Goal: Task Accomplishment & Management: Manage account settings

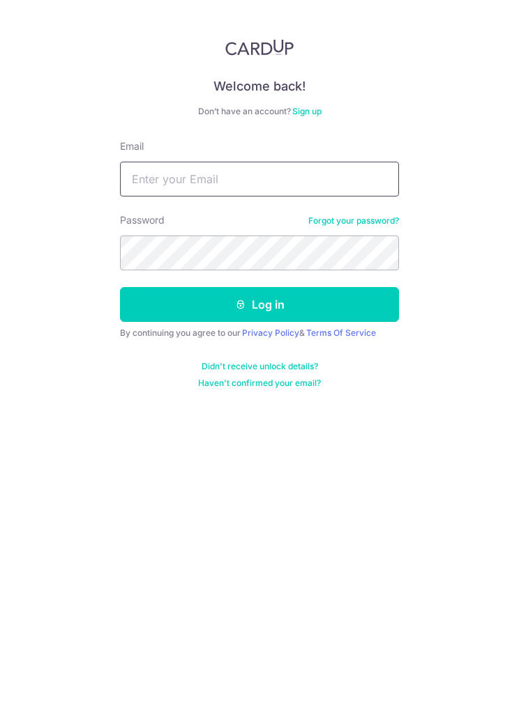
type input "[EMAIL_ADDRESS][DOMAIN_NAME]"
click at [352, 309] on button "Log in" at bounding box center [259, 304] width 279 height 35
click at [354, 300] on button "Log in" at bounding box center [259, 304] width 279 height 35
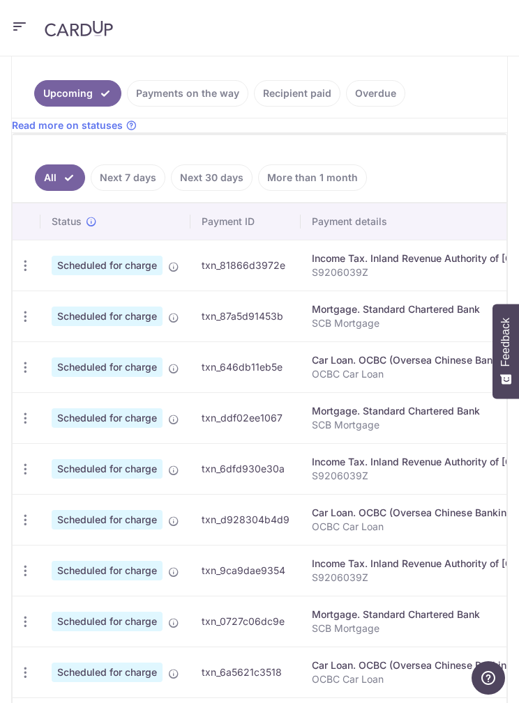
click at [30, 273] on icon "button" at bounding box center [25, 266] width 15 height 15
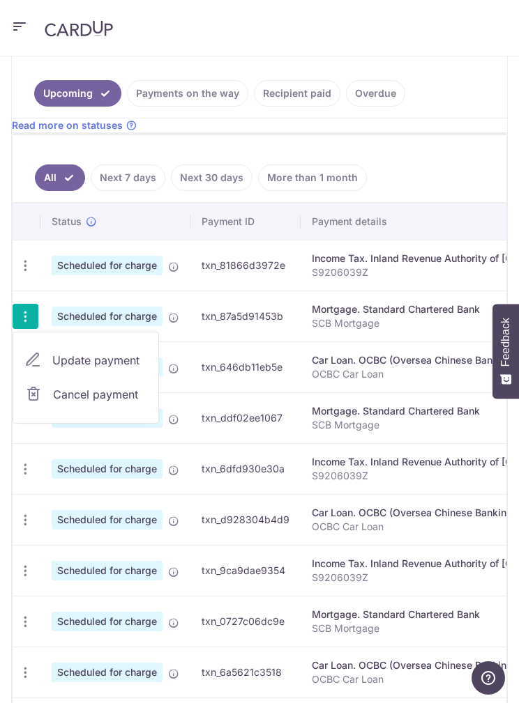
click at [64, 397] on span "Cancel payment" at bounding box center [99, 394] width 93 height 17
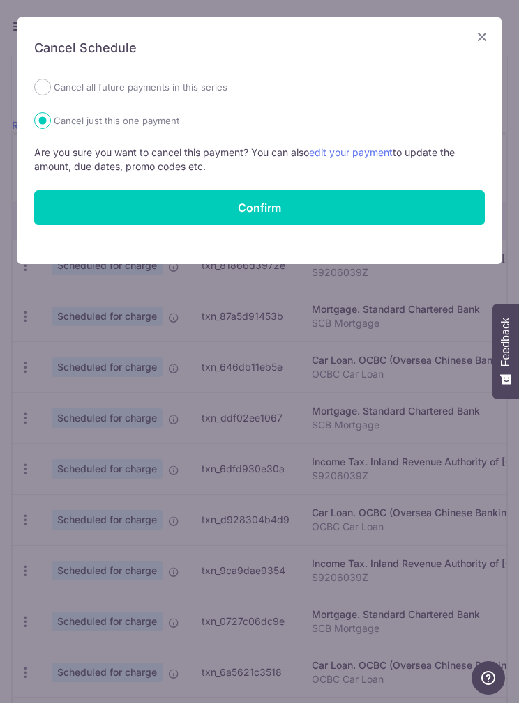
click at [288, 91] on div "Cancel all future payments in this series" at bounding box center [259, 87] width 450 height 17
click at [196, 90] on label "Cancel all future payments in this series" at bounding box center [141, 87] width 174 height 17
click at [51, 90] on input "Cancel all future payments in this series" at bounding box center [42, 87] width 17 height 17
radio input "true"
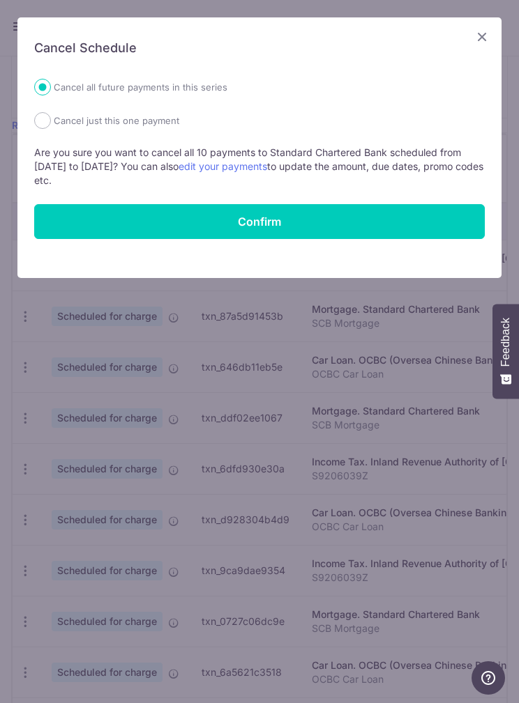
click at [422, 233] on button "Confirm" at bounding box center [259, 221] width 450 height 35
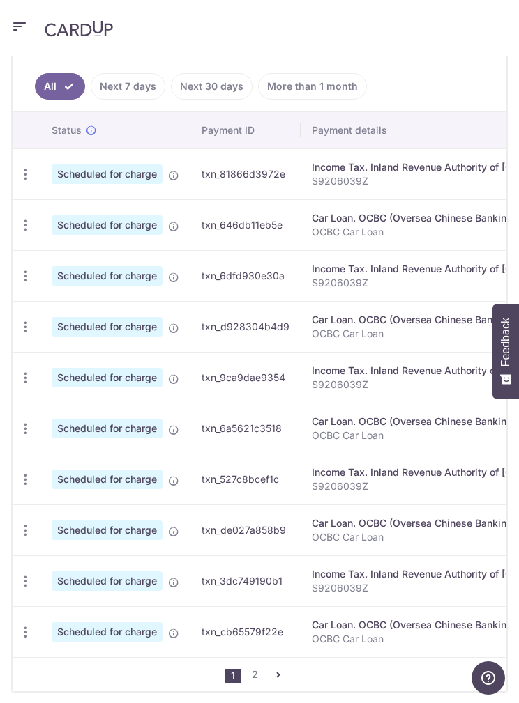
click at [23, 182] on icon "button" at bounding box center [25, 174] width 15 height 15
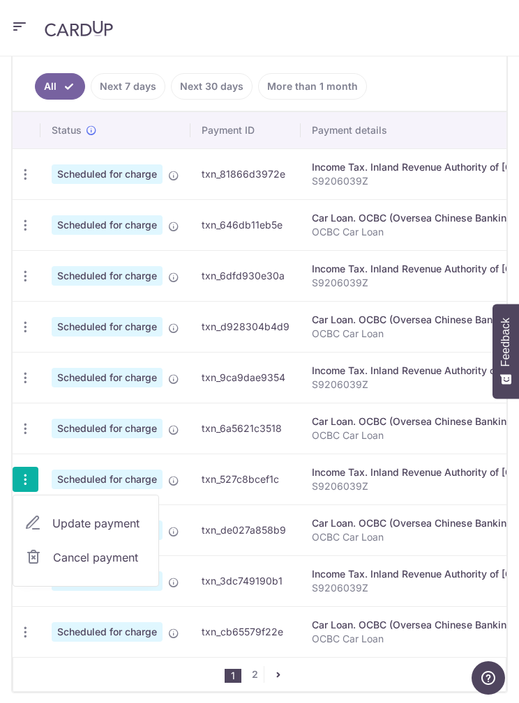
click at [62, 522] on span "Update payment" at bounding box center [99, 523] width 95 height 17
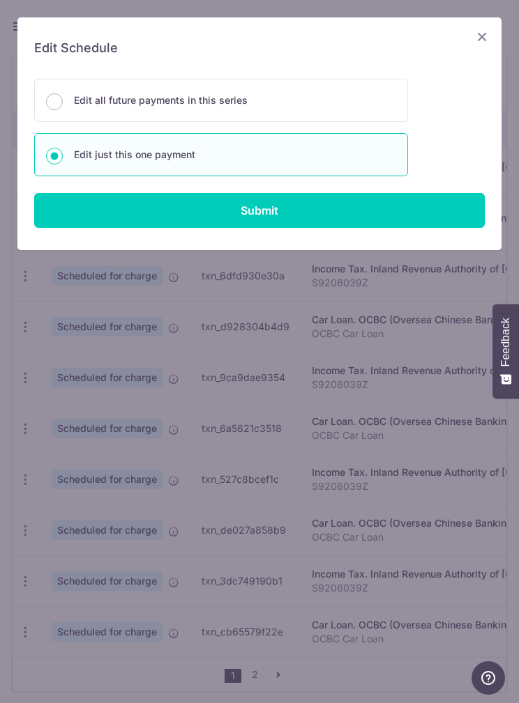
click at [335, 212] on input "Submit" at bounding box center [259, 210] width 450 height 35
radio input "true"
type input "788.90"
type input "[DATE]"
type input "S9206039Z"
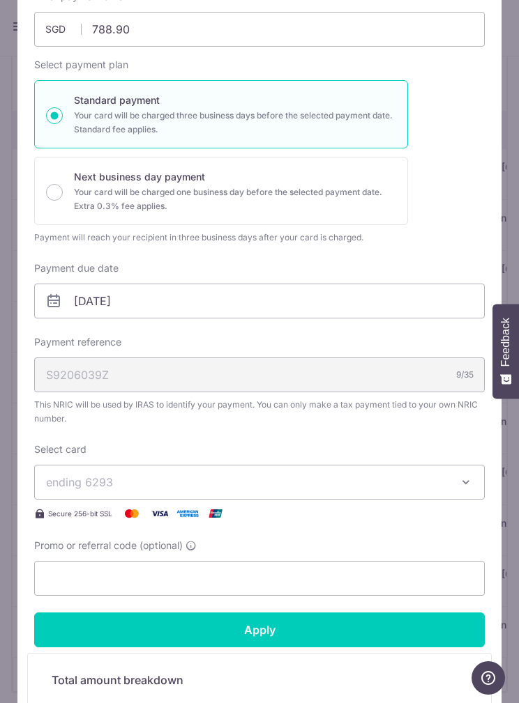
scroll to position [89, 0]
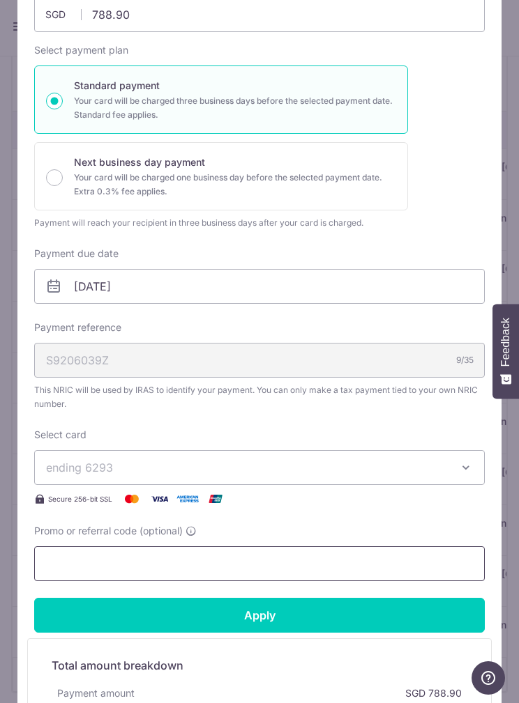
click at [334, 555] on input "Promo or referral code (optional)" at bounding box center [259, 564] width 450 height 35
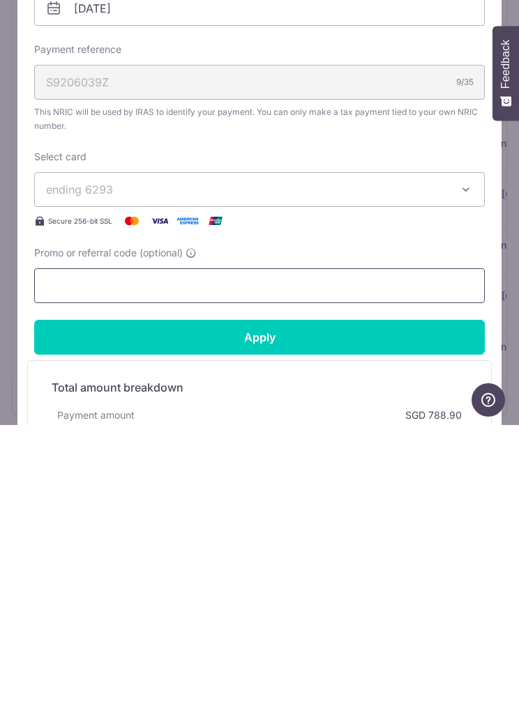
scroll to position [483, 0]
type input ","
type input "MCTAX25"
click at [350, 598] on input "Apply" at bounding box center [259, 615] width 450 height 35
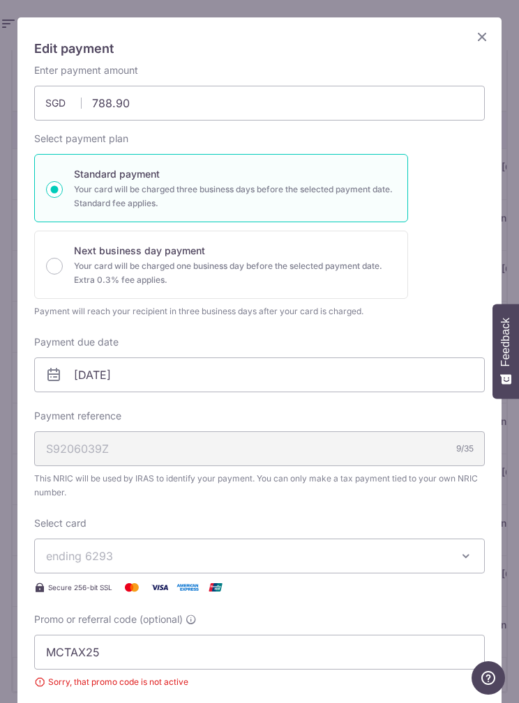
scroll to position [0, 0]
click at [482, 25] on div "Edit payment By clicking apply, you will make changes to all payments to Inland…" at bounding box center [259, 470] width 484 height 907
click at [479, 31] on icon "Close" at bounding box center [481, 36] width 17 height 17
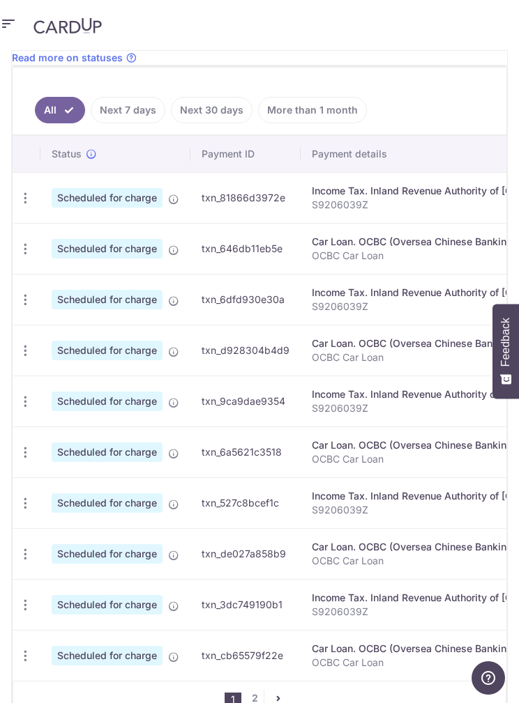
scroll to position [0, -1]
click at [30, 206] on icon "button" at bounding box center [25, 198] width 15 height 15
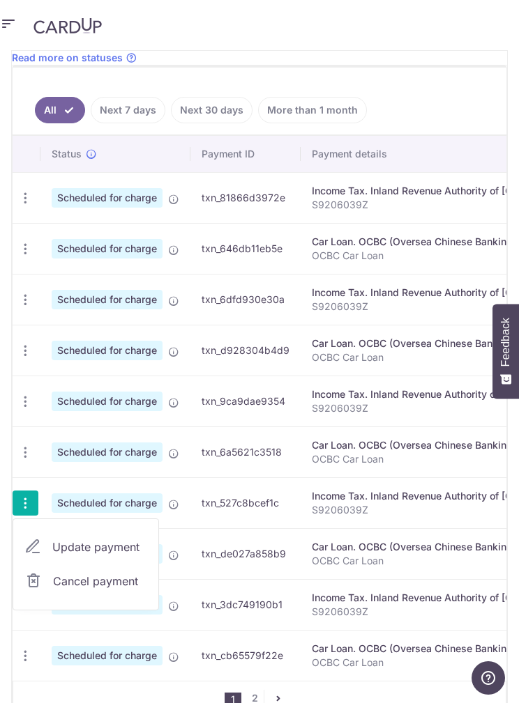
click at [70, 539] on span "Update payment" at bounding box center [99, 547] width 95 height 17
radio input "true"
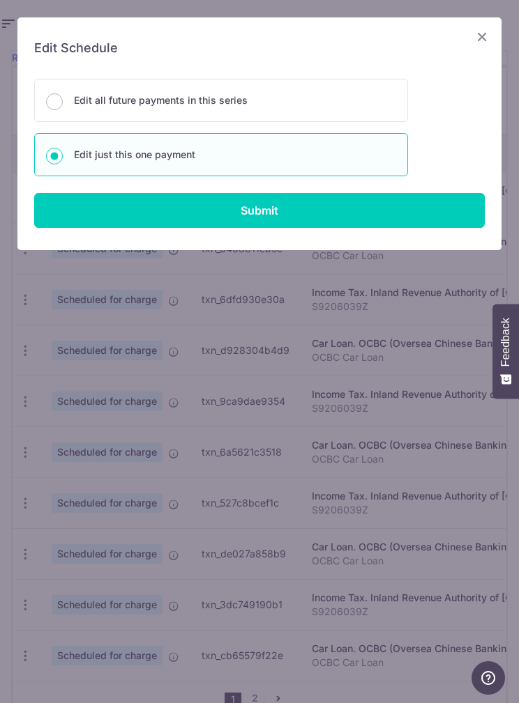
click at [345, 107] on p "Edit all future payments in this series" at bounding box center [235, 100] width 322 height 17
click at [63, 107] on input "Edit all future payments in this series" at bounding box center [54, 101] width 17 height 17
radio input "true"
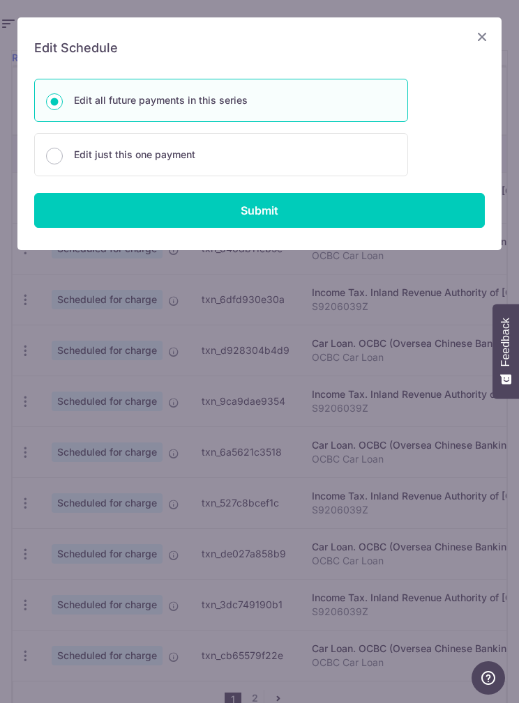
click at [335, 227] on input "Submit" at bounding box center [259, 210] width 450 height 35
radio input "true"
type input "788.90"
type input "S9206039Z"
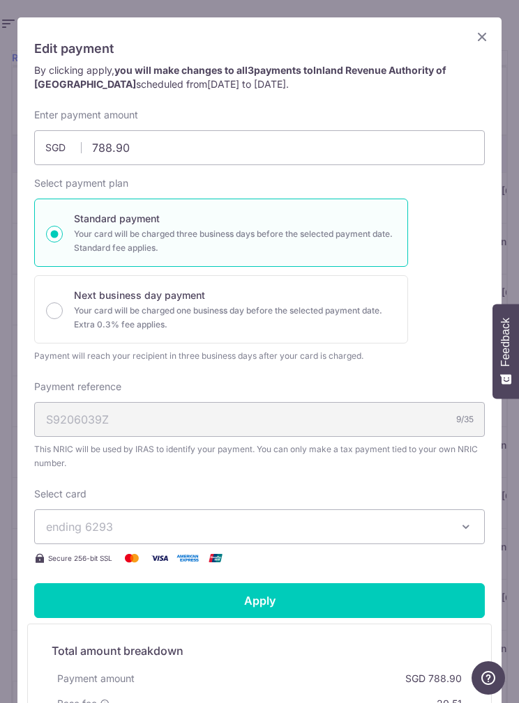
click at [482, 31] on icon "Close" at bounding box center [481, 36] width 17 height 17
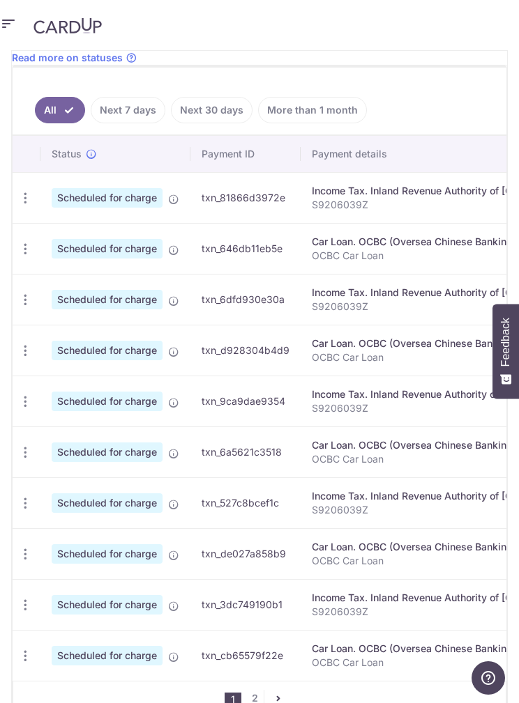
click at [23, 206] on icon "button" at bounding box center [25, 198] width 15 height 15
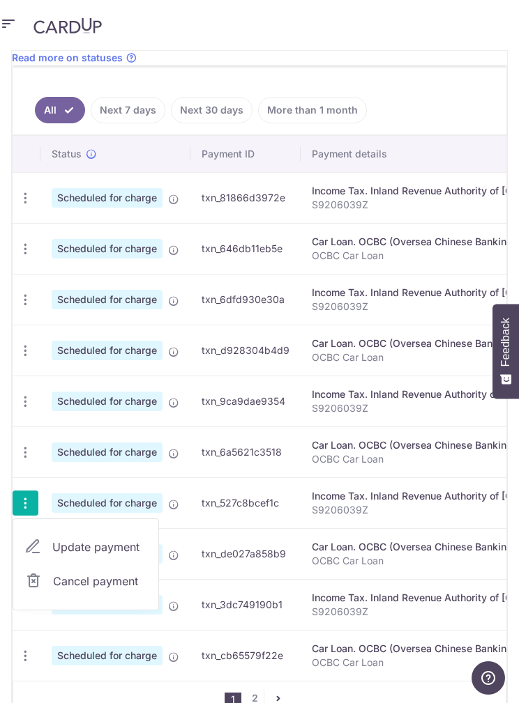
click at [61, 531] on link "Update payment" at bounding box center [85, 547] width 145 height 33
radio input "true"
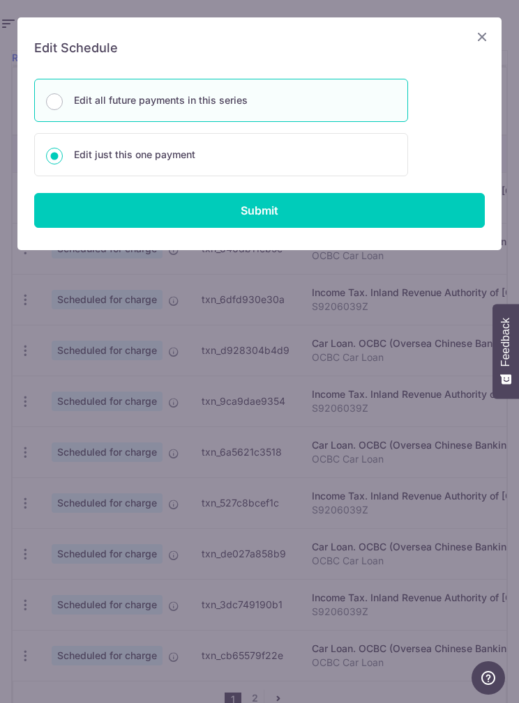
click at [98, 211] on input "Submit" at bounding box center [259, 210] width 450 height 35
radio input "true"
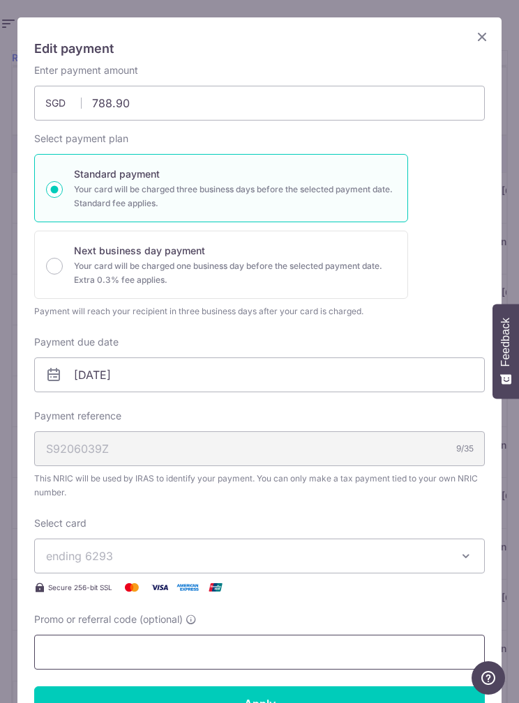
click at [360, 636] on input "Promo or referral code (optional)" at bounding box center [259, 652] width 450 height 35
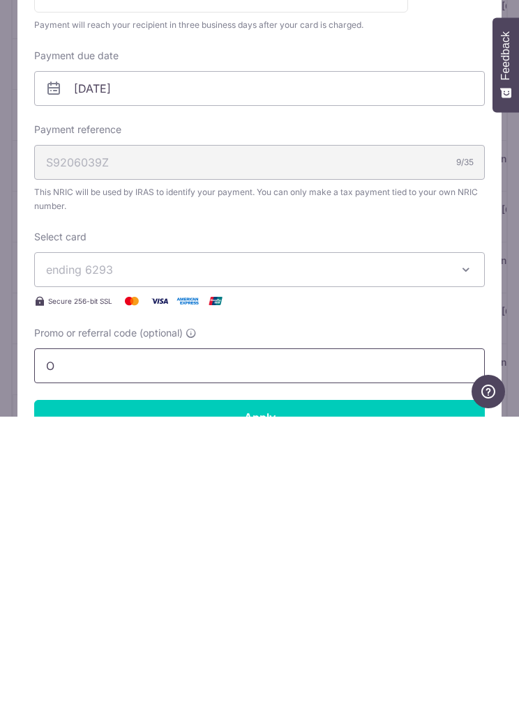
scroll to position [56, 0]
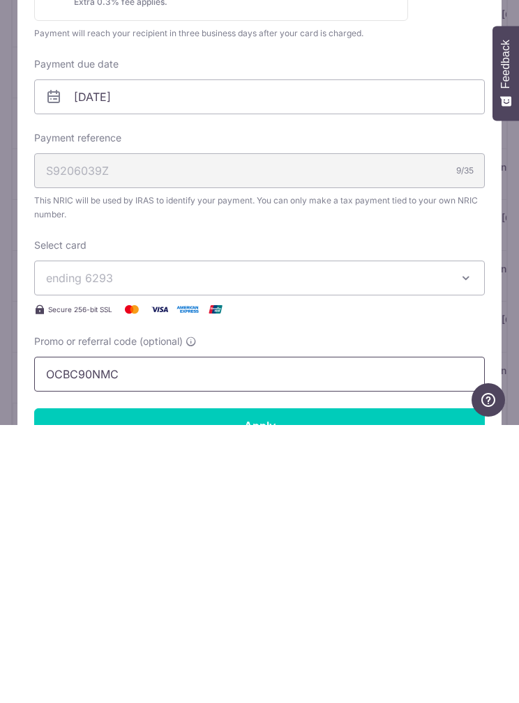
click at [61, 635] on input "OCBC90NMC" at bounding box center [259, 652] width 450 height 35
click at [66, 635] on input "OCBC90NMC" at bounding box center [259, 652] width 450 height 35
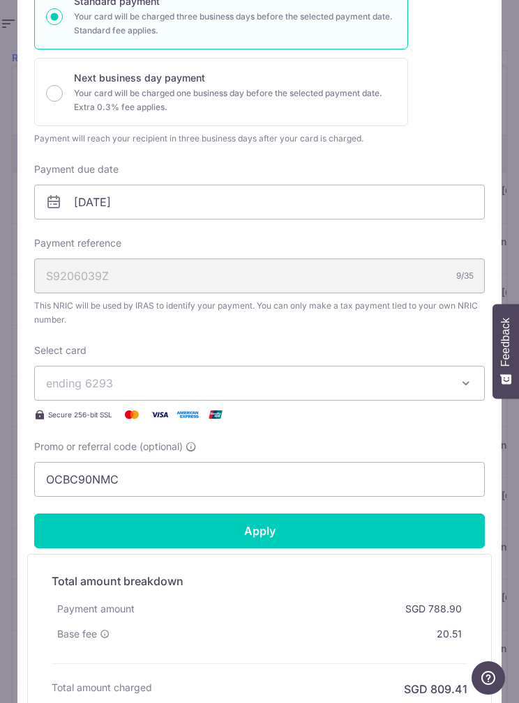
scroll to position [175, 0]
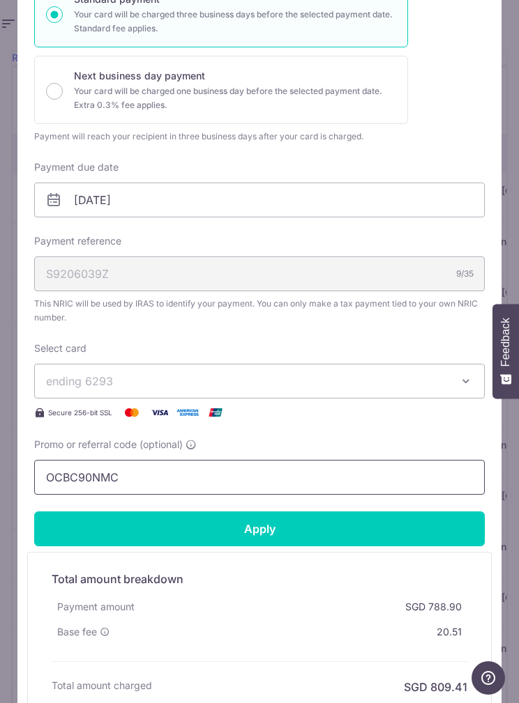
type input "OCBC90NMC"
click at [425, 523] on input "Apply" at bounding box center [259, 529] width 450 height 35
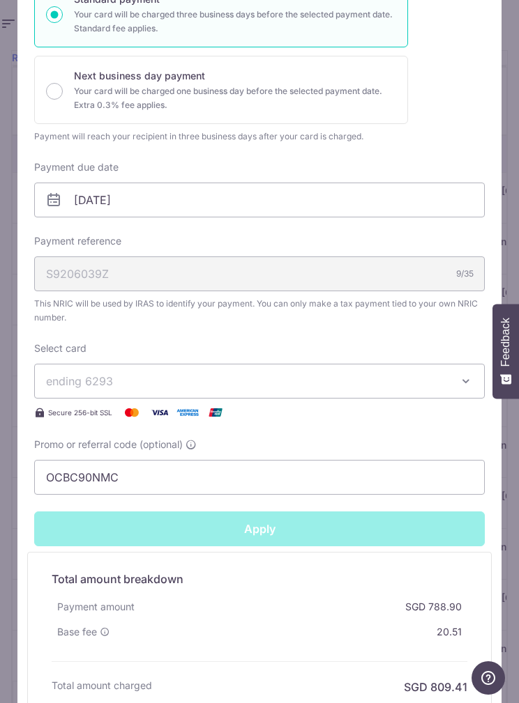
type input "Successfully Applied"
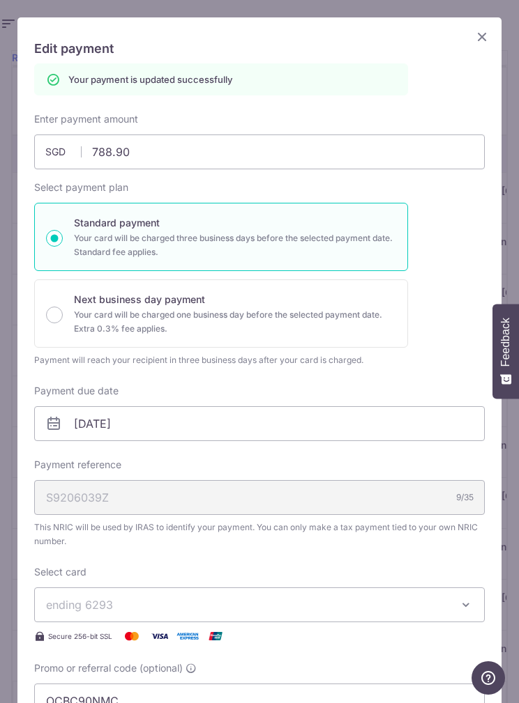
scroll to position [0, 0]
click at [465, 37] on div "Edit payment By clicking apply, you will make changes to all 3 payments to Inla…" at bounding box center [259, 485] width 484 height 936
click at [478, 29] on icon "Close" at bounding box center [481, 36] width 17 height 17
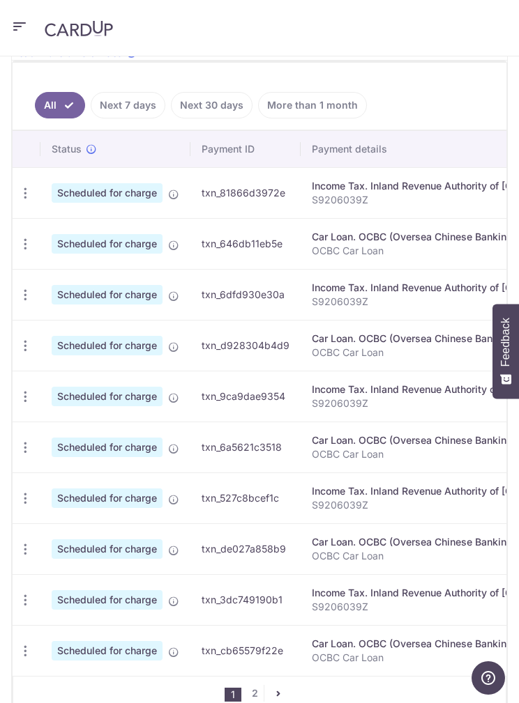
click at [29, 201] on icon "button" at bounding box center [25, 193] width 15 height 15
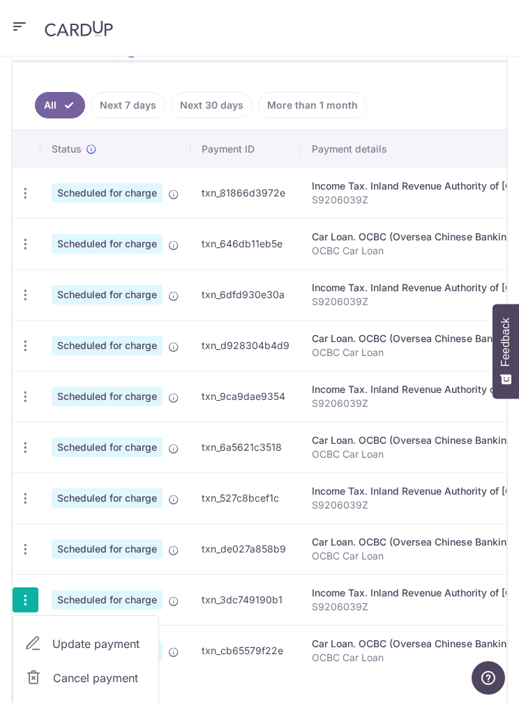
click at [68, 646] on span "Update payment" at bounding box center [99, 644] width 95 height 17
radio input "true"
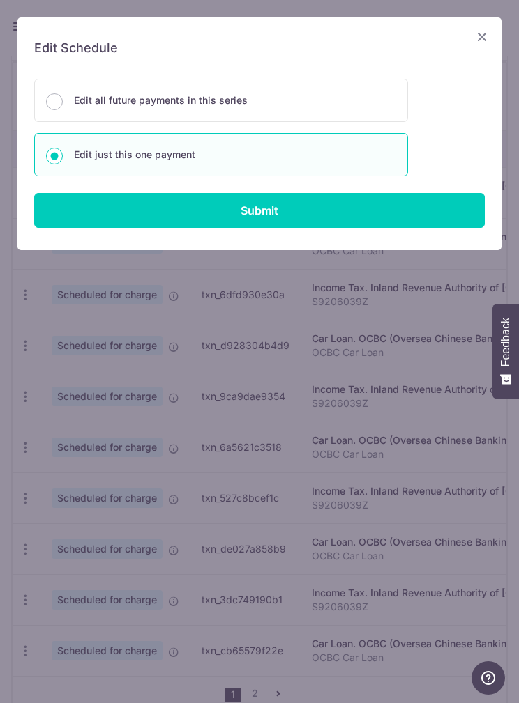
click at [344, 215] on input "Submit" at bounding box center [259, 210] width 450 height 35
radio input "true"
type input "788.90"
type input "[DATE]"
type input "S9206039Z"
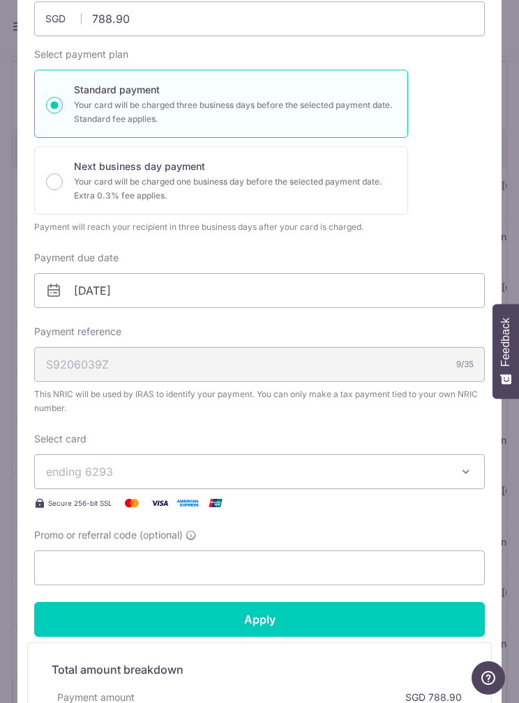
scroll to position [82, 0]
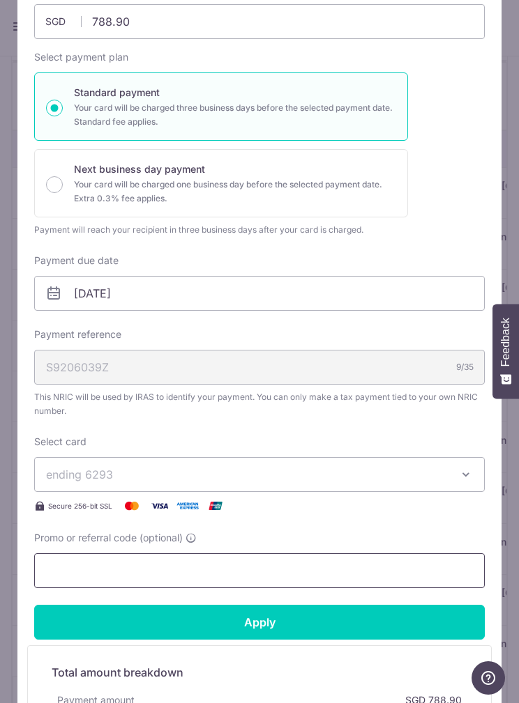
click at [273, 568] on input "Promo or referral code (optional)" at bounding box center [259, 571] width 450 height 35
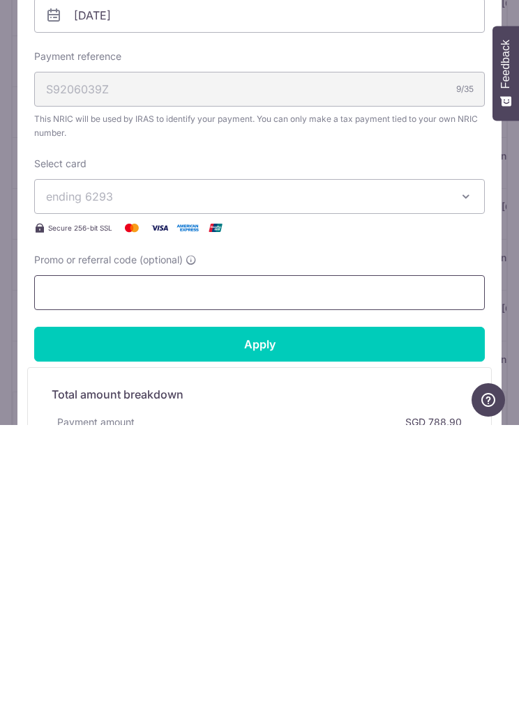
paste input "OCBC90NMC"
type input "OCBC90NMC"
click at [321, 605] on input "Apply" at bounding box center [259, 622] width 450 height 35
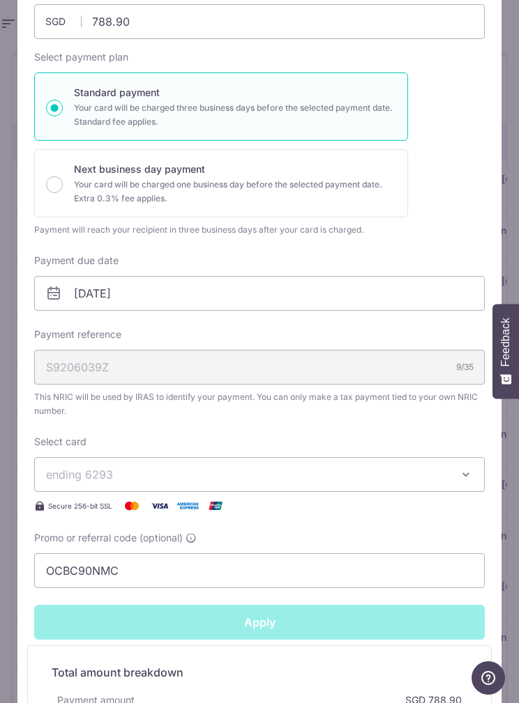
type input "Successfully Applied"
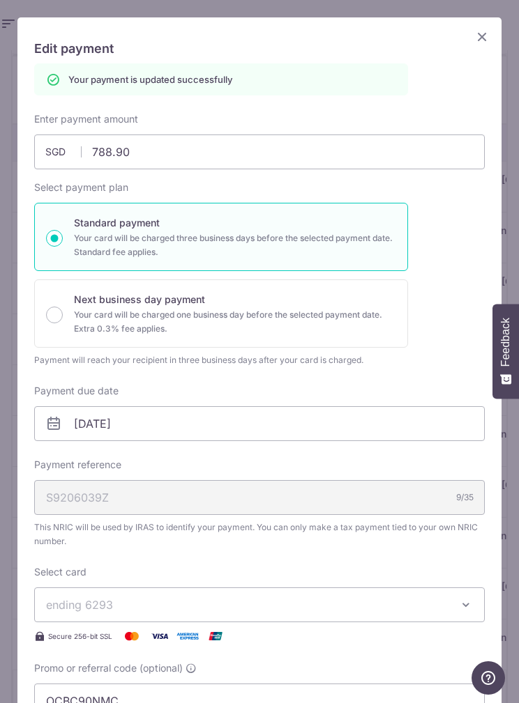
scroll to position [0, 0]
click at [480, 38] on icon "Close" at bounding box center [481, 36] width 17 height 17
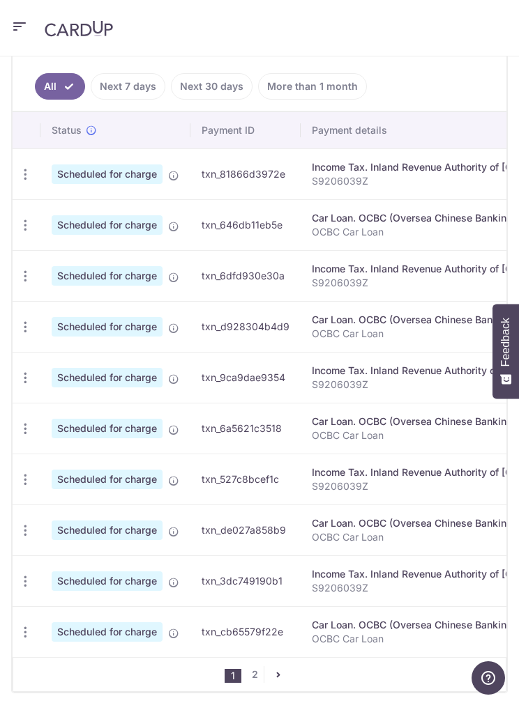
click at [27, 182] on icon "button" at bounding box center [25, 174] width 15 height 15
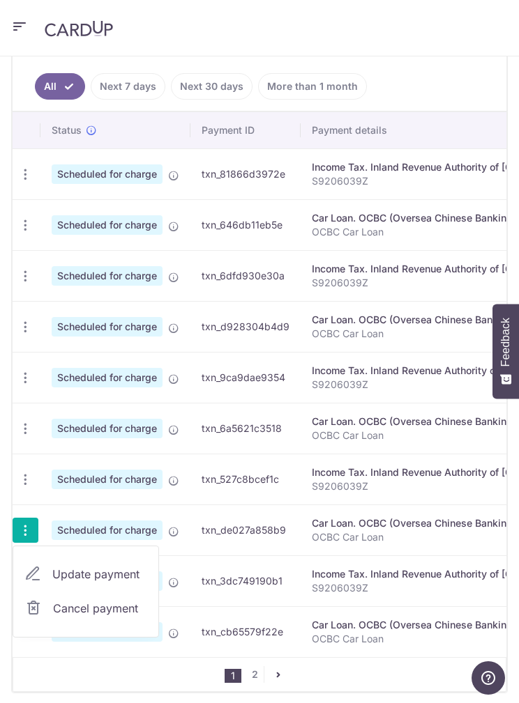
click at [56, 567] on span "Update payment" at bounding box center [99, 574] width 95 height 17
radio input "true"
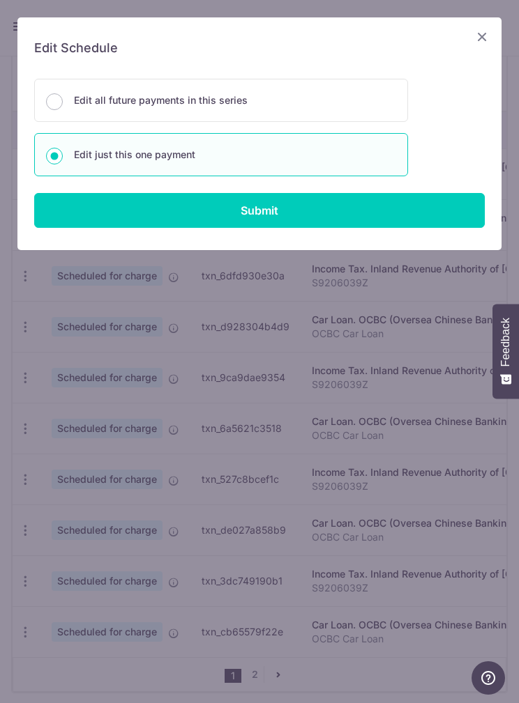
click at [92, 227] on input "Submit" at bounding box center [259, 210] width 450 height 35
radio input "true"
type input "837.53"
type input "[DATE]"
type input "OCBC Car Loan"
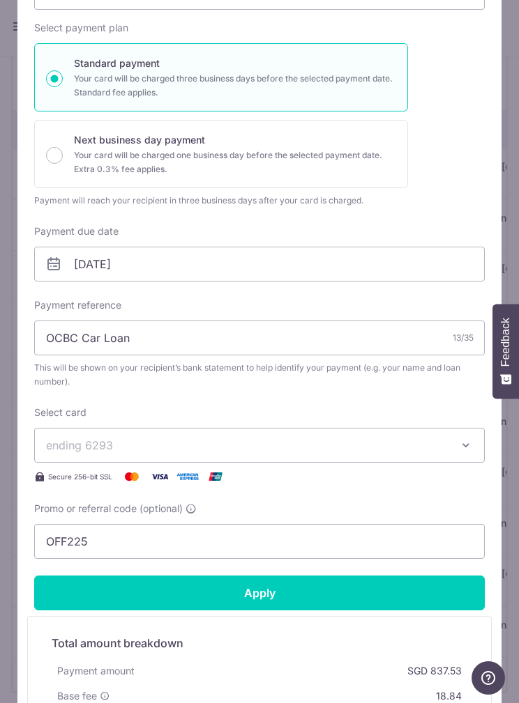
scroll to position [108, 0]
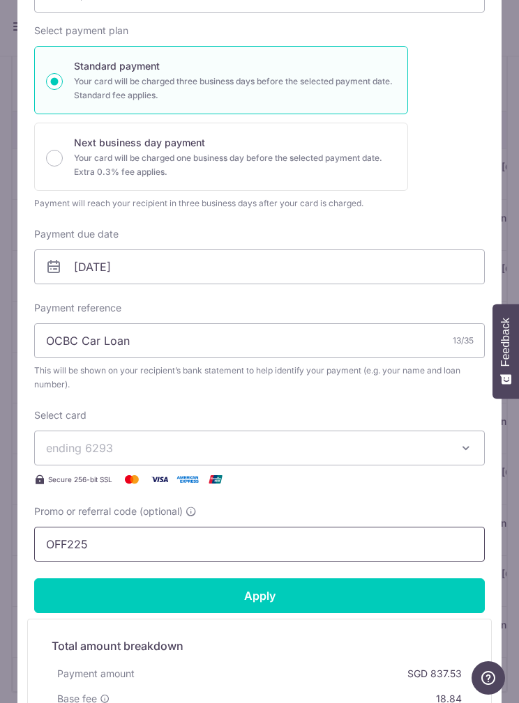
click at [368, 560] on input "OFF225" at bounding box center [259, 544] width 450 height 35
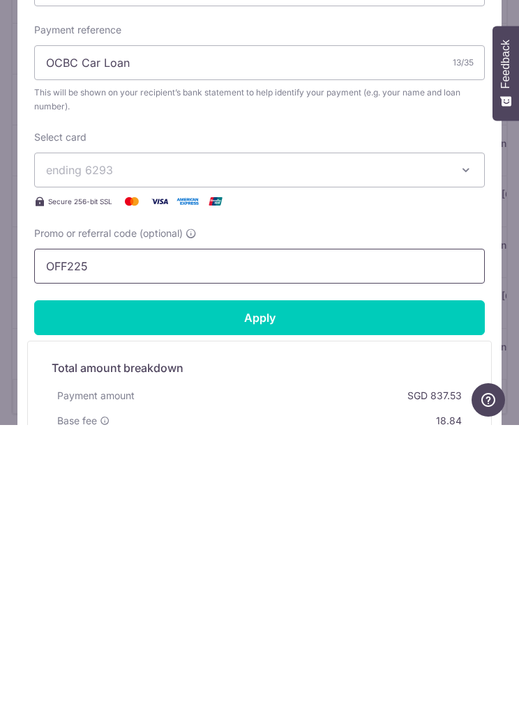
scroll to position [483, 0]
type input "O"
click at [71, 527] on input "Promo or referral code (optional)" at bounding box center [259, 544] width 450 height 35
click at [68, 527] on input "Promo or referral code (optional)" at bounding box center [259, 544] width 450 height 35
click at [61, 527] on input "Promo or referral code (optional)" at bounding box center [259, 544] width 450 height 35
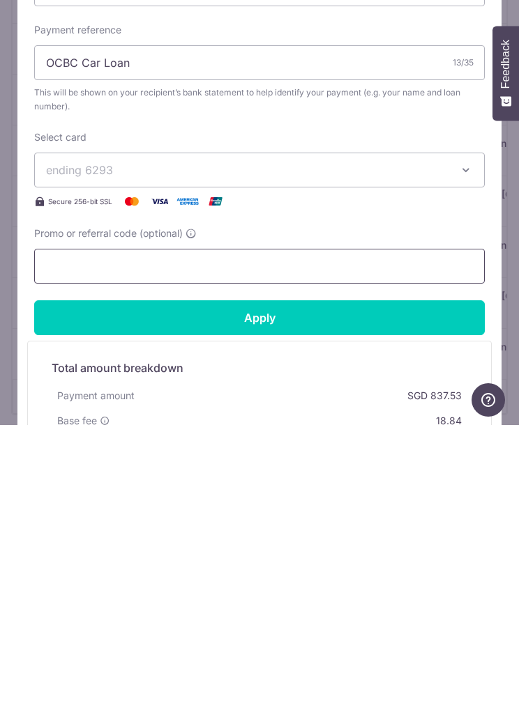
paste input "OCBC90NMC"
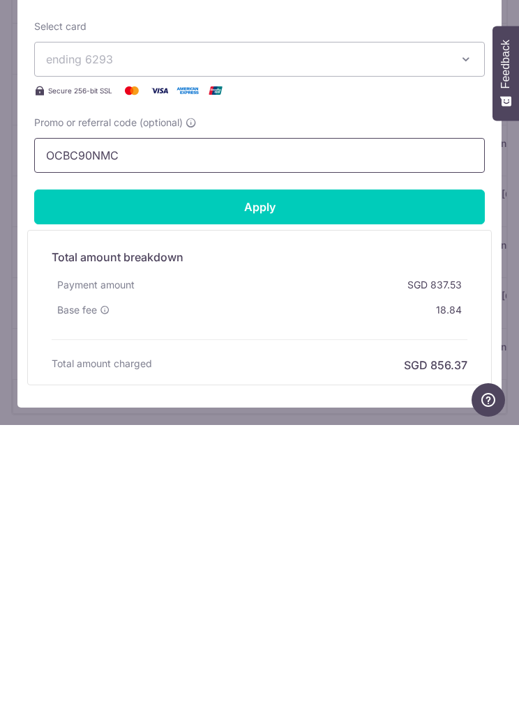
scroll to position [219, 0]
type input "OCBC90NMC"
click at [70, 468] on input "Apply" at bounding box center [259, 485] width 450 height 35
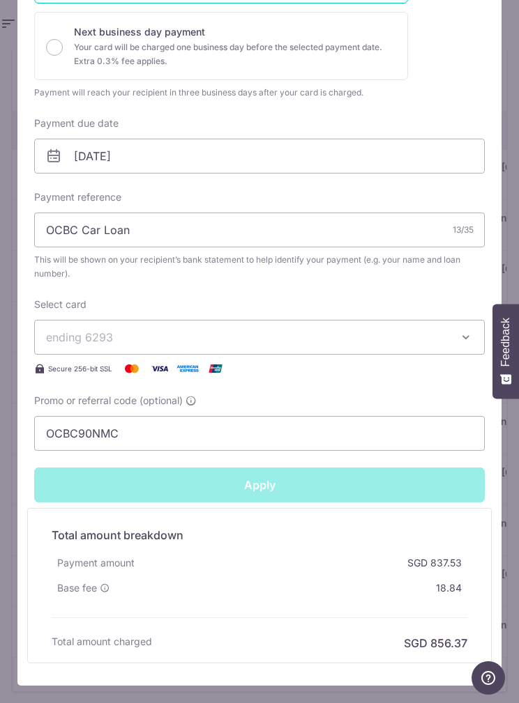
type input "Successfully Applied"
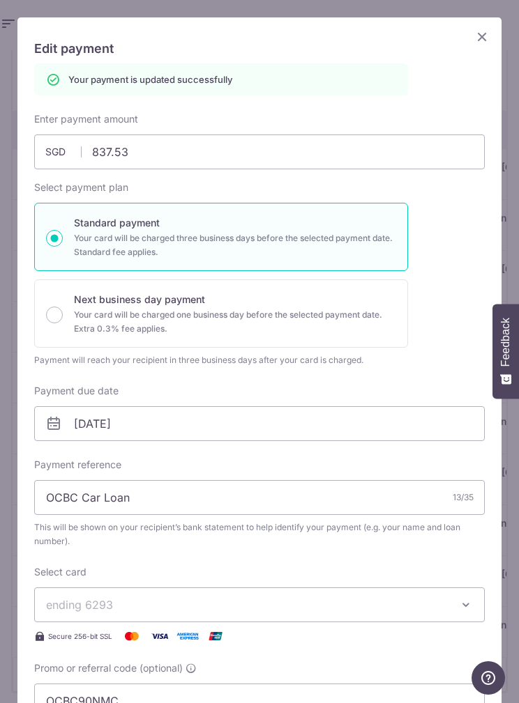
scroll to position [0, 0]
click at [480, 29] on icon "Close" at bounding box center [481, 36] width 17 height 17
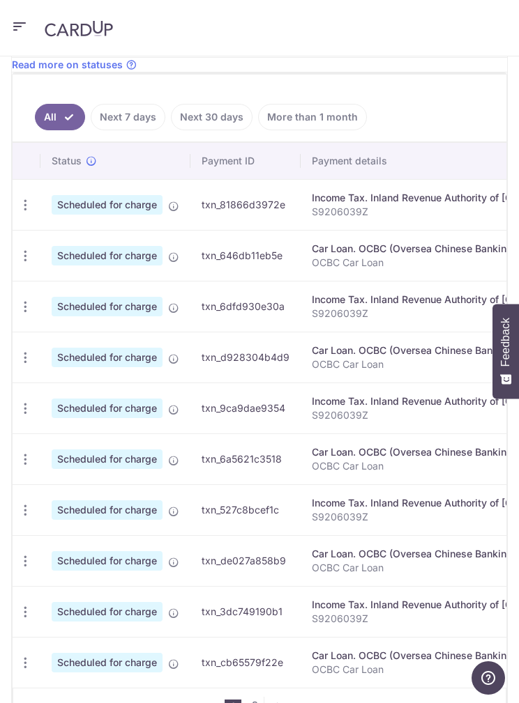
click at [31, 213] on icon "button" at bounding box center [25, 205] width 15 height 15
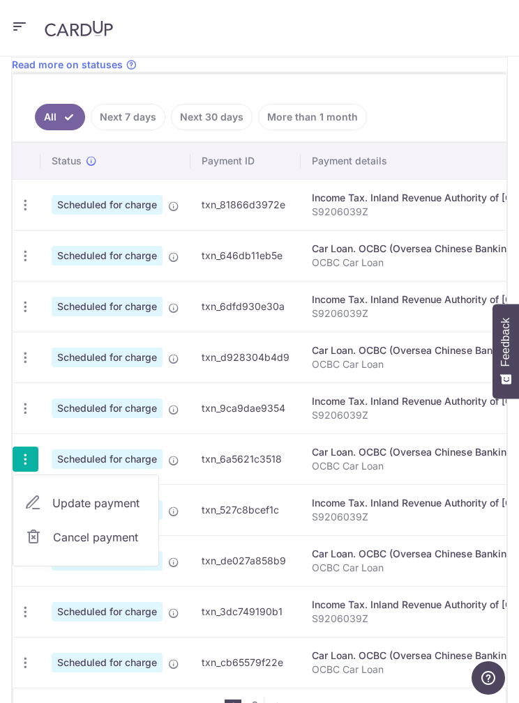
click at [57, 504] on span "Update payment" at bounding box center [99, 503] width 95 height 17
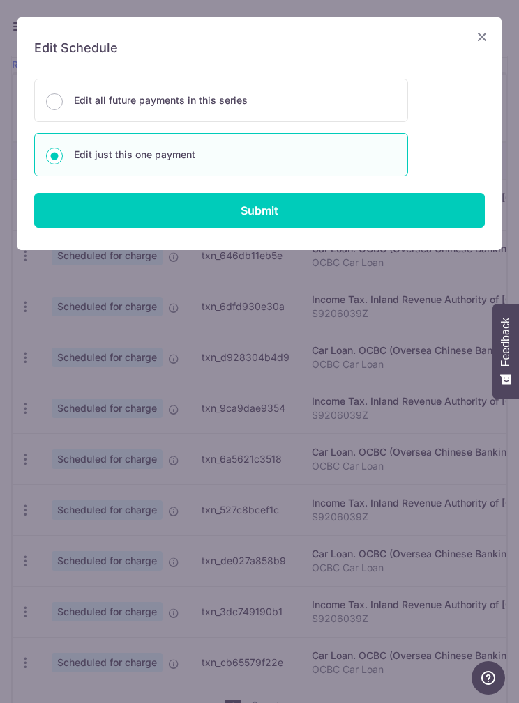
click at [358, 208] on input "Submit" at bounding box center [259, 210] width 450 height 35
radio input "true"
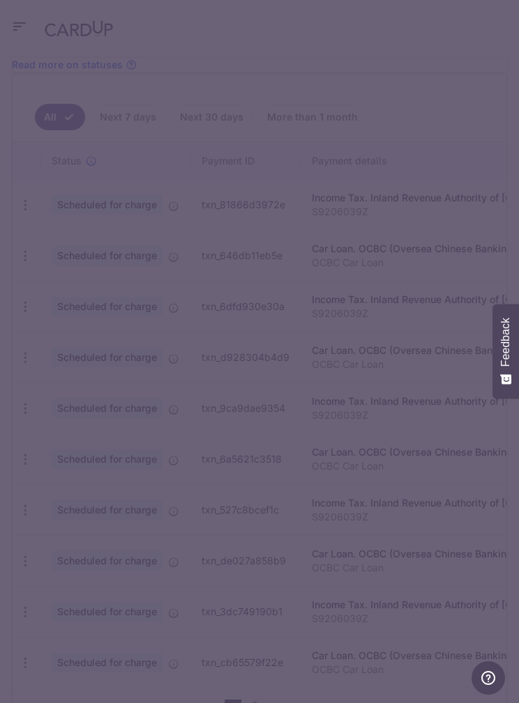
type input "837.53"
type input "[DATE]"
type input "OCBC Car Loan"
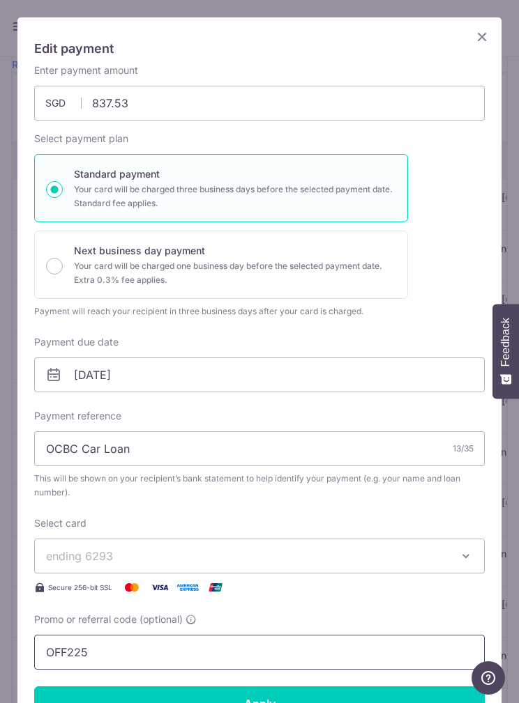
click at [323, 648] on input "OFF225" at bounding box center [259, 652] width 450 height 35
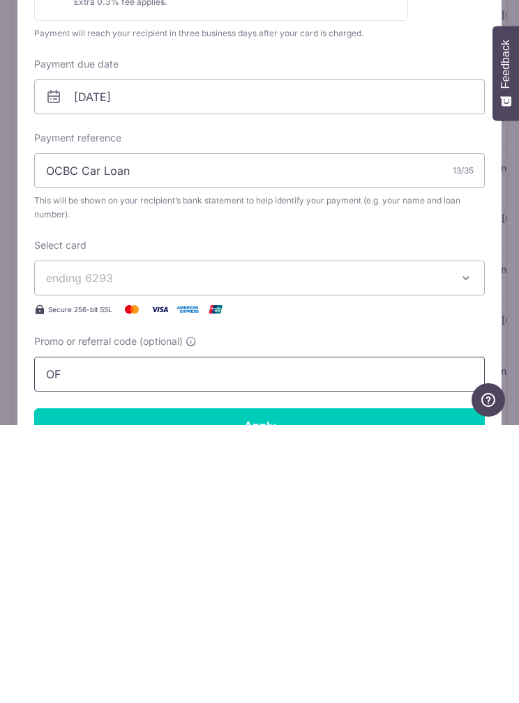
type input "O"
click at [59, 635] on input "Promo or referral code (optional)" at bounding box center [259, 652] width 450 height 35
click at [61, 635] on input "Promo or referral code (optional)" at bounding box center [259, 652] width 450 height 35
click at [53, 635] on input "Promo or referral code (optional)" at bounding box center [259, 652] width 450 height 35
paste input "OCBC90NMC"
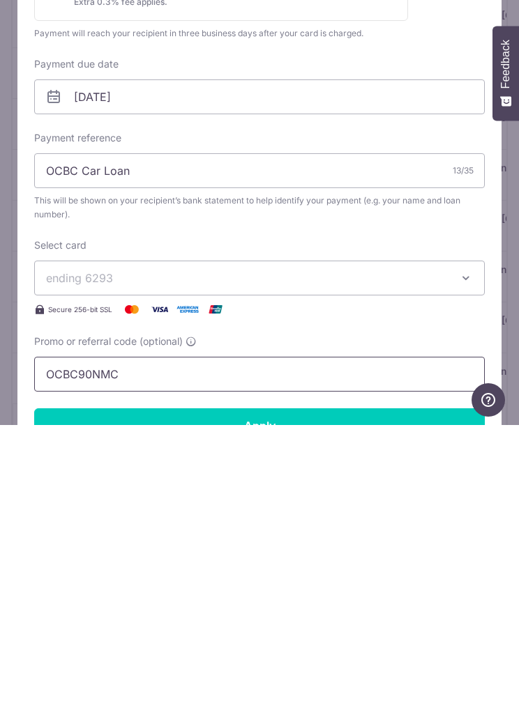
type input "OCBC90NMC"
click at [63, 687] on input "Apply" at bounding box center [259, 704] width 450 height 35
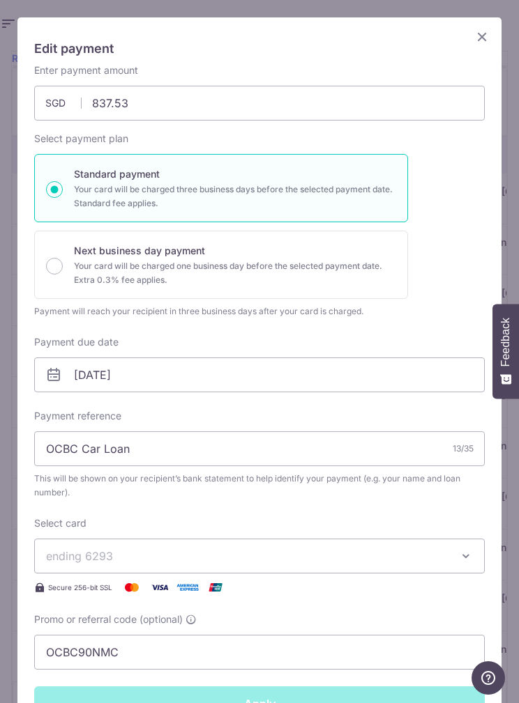
type input "Successfully Applied"
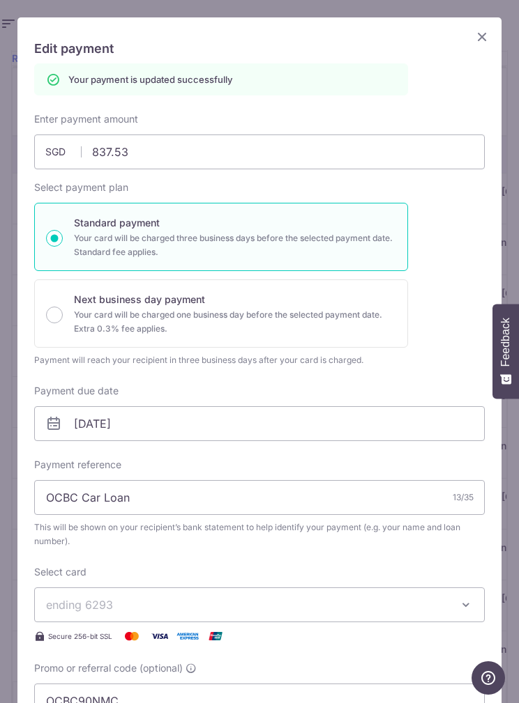
scroll to position [0, 0]
click at [481, 34] on icon "Close" at bounding box center [481, 36] width 17 height 17
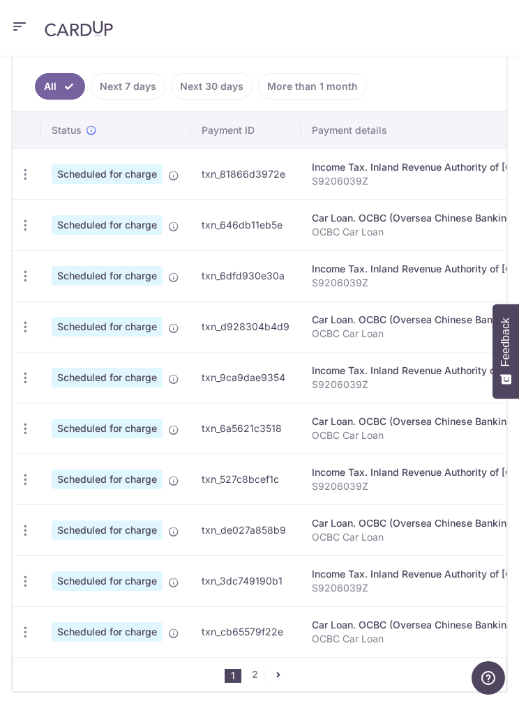
click at [24, 182] on icon "button" at bounding box center [25, 174] width 15 height 15
click at [50, 671] on link "Update payment" at bounding box center [85, 675] width 145 height 33
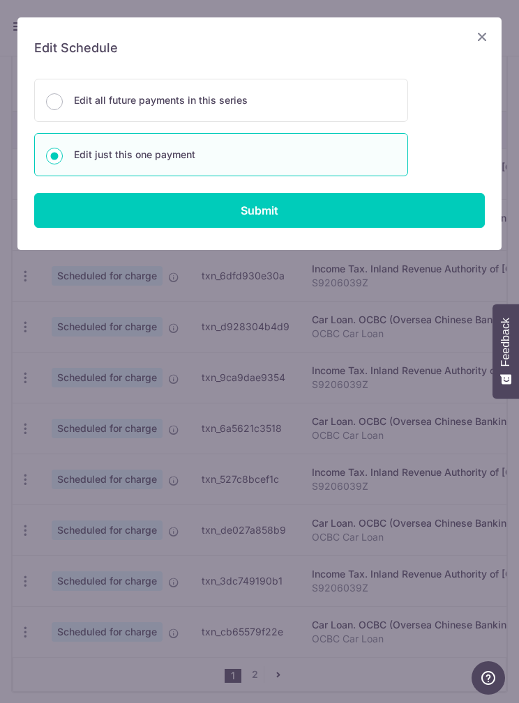
click at [333, 211] on input "Submit" at bounding box center [259, 210] width 450 height 35
radio input "true"
type input "837.53"
type input "[DATE]"
type input "OCBC Car Loan"
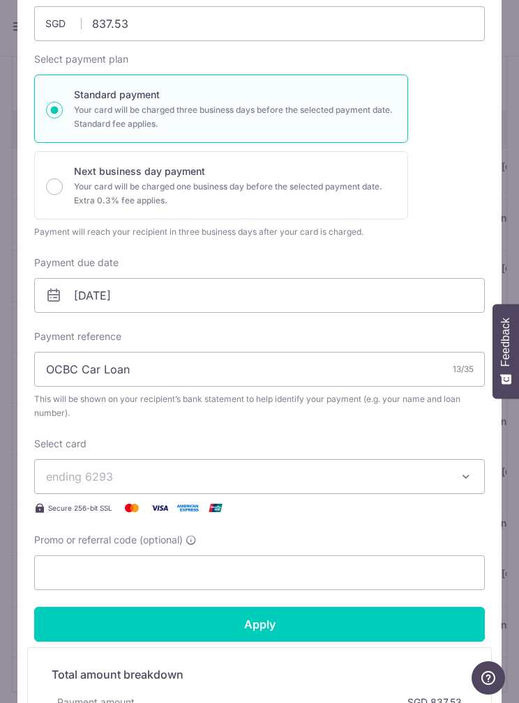
scroll to position [80, 0]
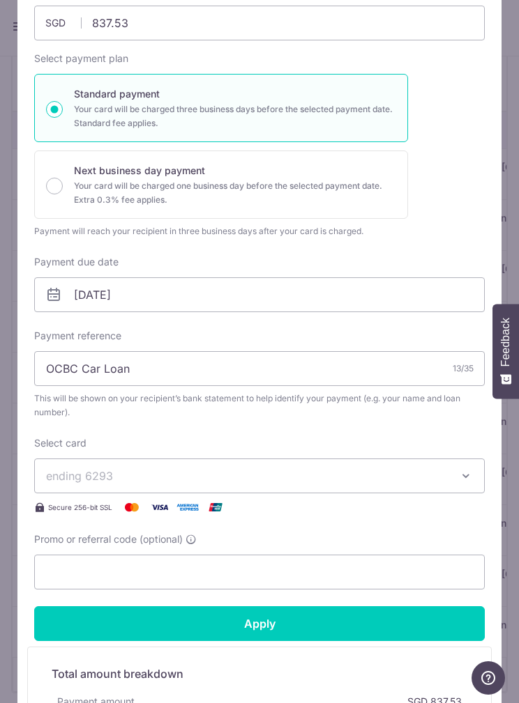
click at [328, 584] on input "Promo or referral code (optional)" at bounding box center [259, 572] width 450 height 35
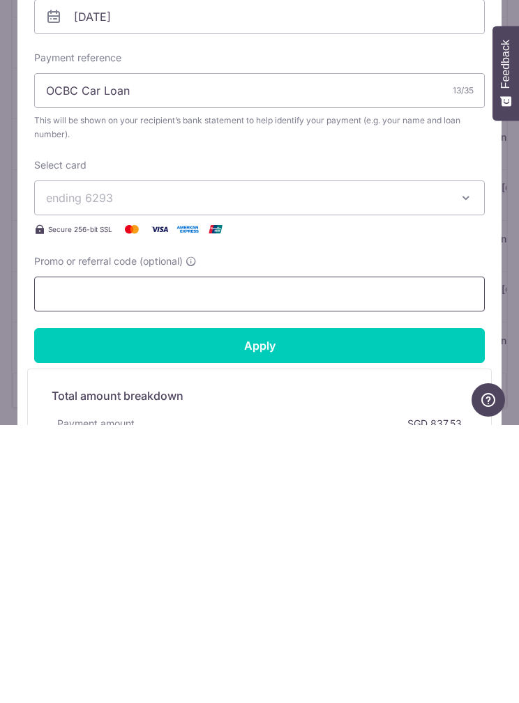
scroll to position [483, 0]
click at [299, 555] on input "Promo or referral code (optional)" at bounding box center [259, 572] width 450 height 35
paste input "OCBC90NMC"
type input "OCBC90NMC"
click at [63, 606] on input "Apply" at bounding box center [259, 623] width 450 height 35
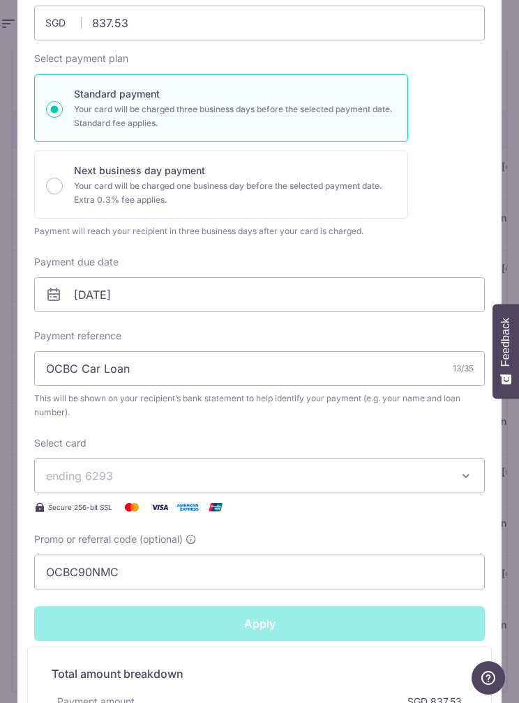
type input "Successfully Applied"
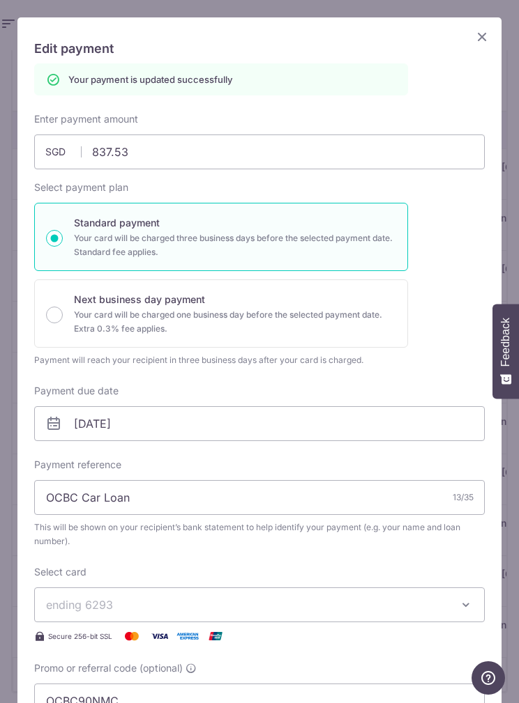
scroll to position [0, 0]
click at [474, 33] on icon "Close" at bounding box center [481, 36] width 17 height 17
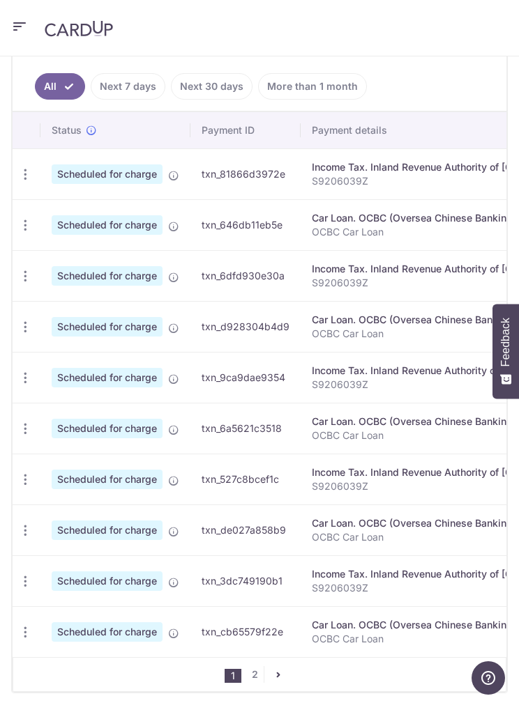
click at [273, 681] on link "pager" at bounding box center [278, 674] width 17 height 17
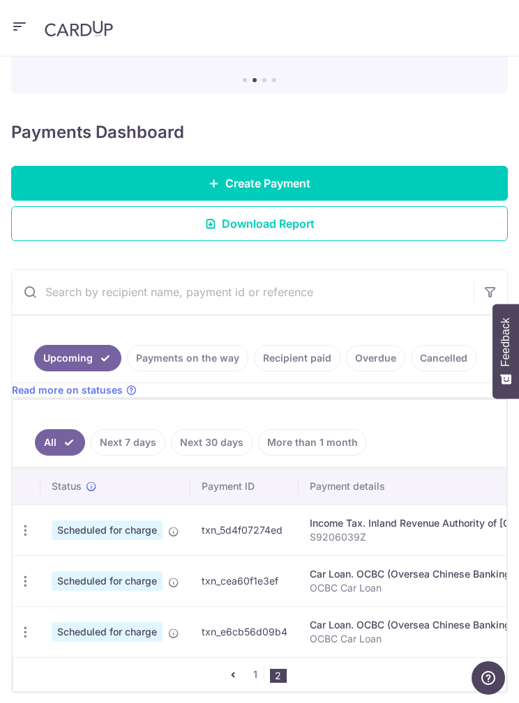
click at [28, 536] on icon "button" at bounding box center [25, 531] width 15 height 15
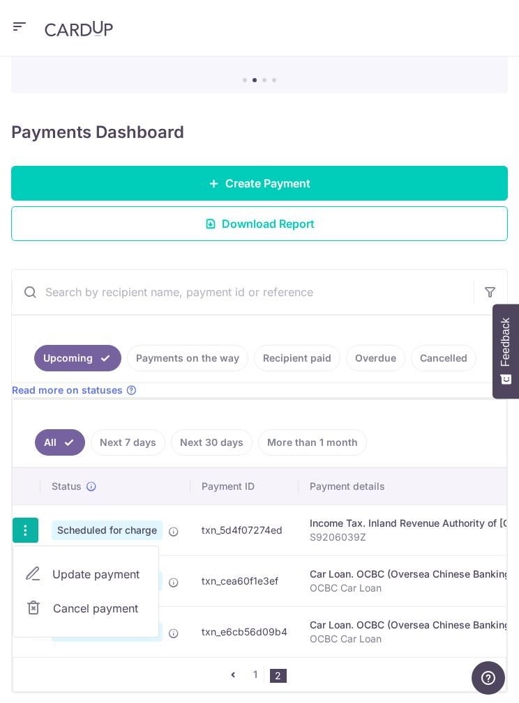
click at [89, 580] on span "Update payment" at bounding box center [99, 574] width 95 height 17
radio input "true"
type input "788.90"
type input "[DATE]"
type input "S9206039Z"
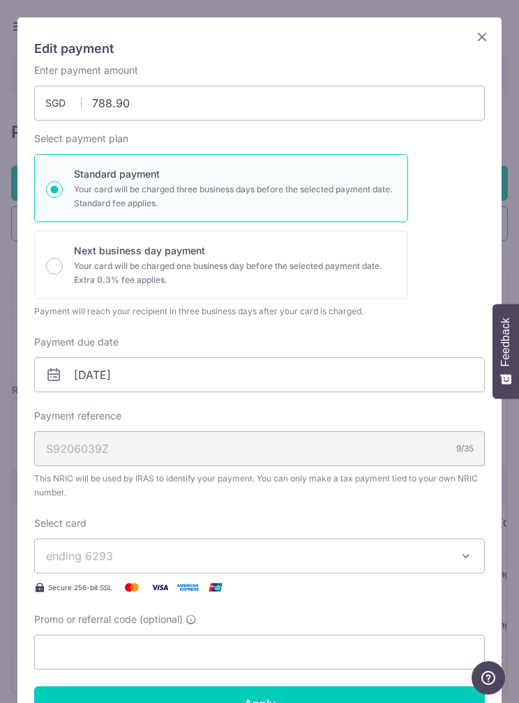
click at [59, 542] on button "ending 6293" at bounding box center [259, 556] width 450 height 35
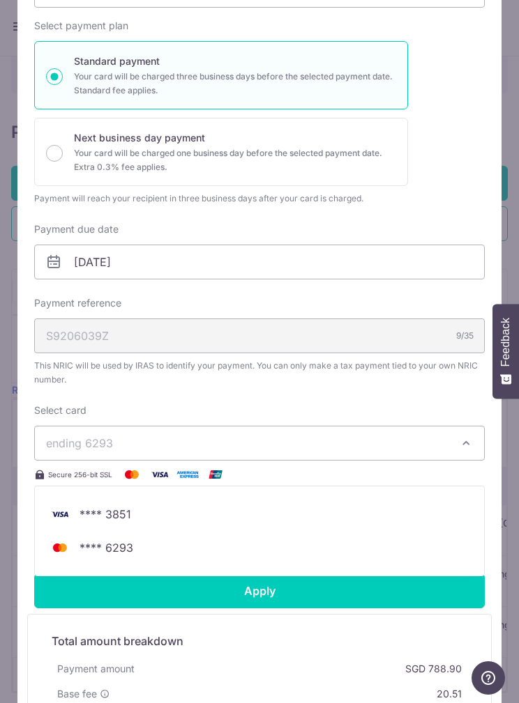
scroll to position [176, 0]
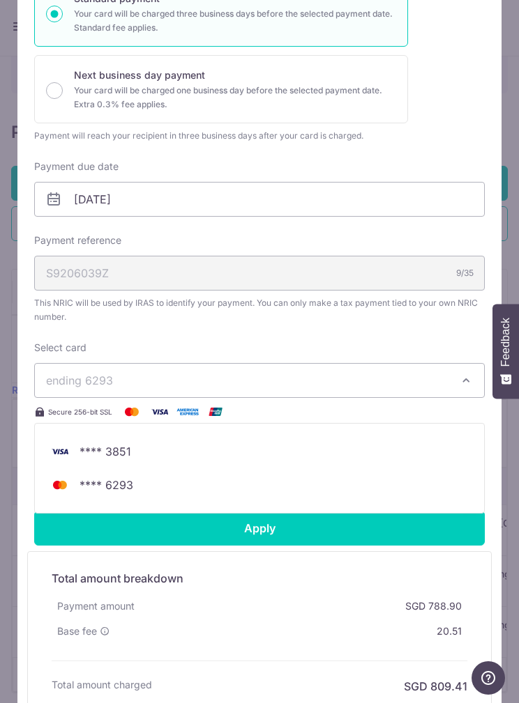
click at [401, 339] on div at bounding box center [259, 285] width 485 height 889
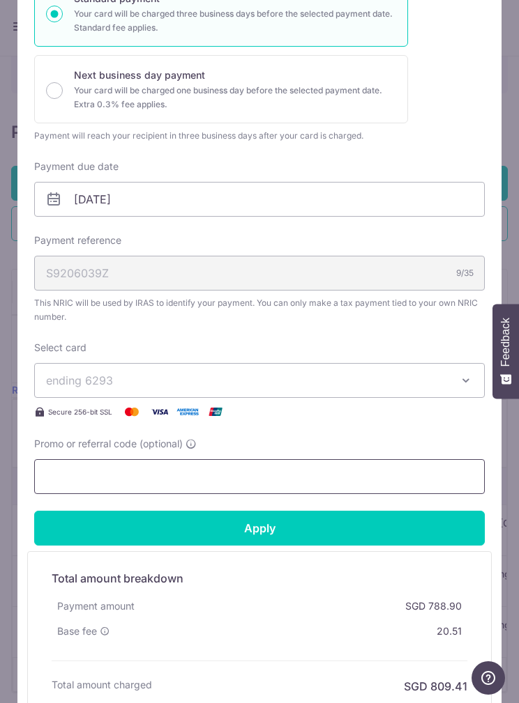
click at [59, 469] on input "Promo or referral code (optional)" at bounding box center [259, 476] width 450 height 35
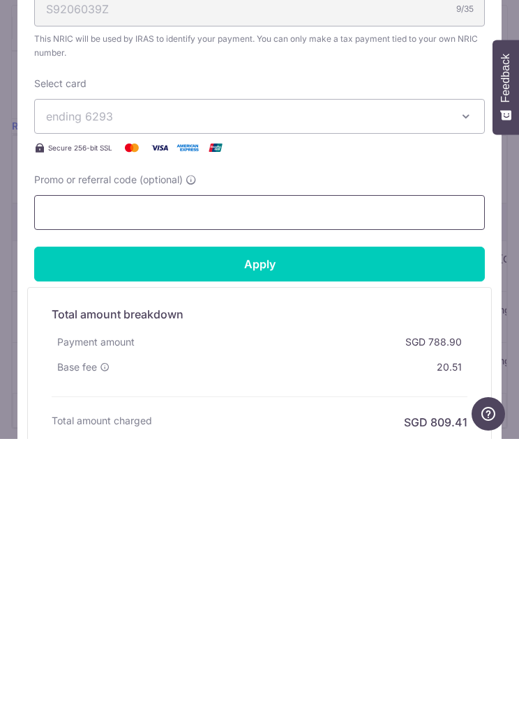
scroll to position [127, 0]
click at [70, 459] on input "Promo or referral code (optional)" at bounding box center [259, 476] width 450 height 35
click at [61, 459] on input "Promo or referral code (optional)" at bounding box center [259, 476] width 450 height 35
click at [53, 459] on input "Promo or referral code (optional)" at bounding box center [259, 476] width 450 height 35
paste input "OCBC90NMC"
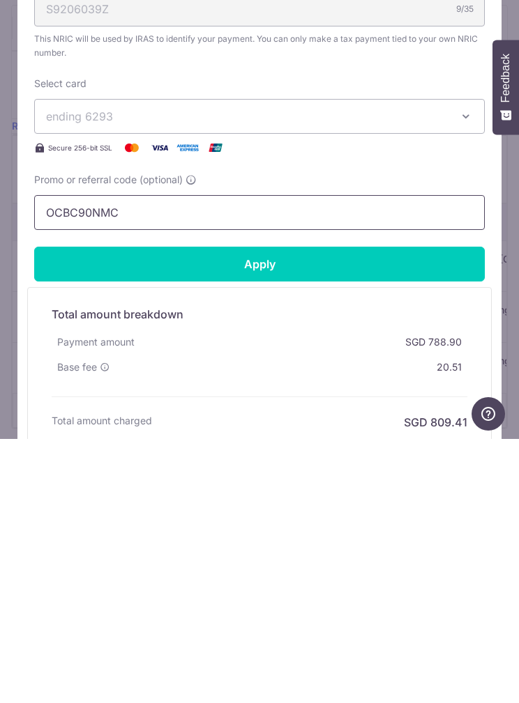
type input "OCBC90NMC"
click at [59, 511] on input "Apply" at bounding box center [259, 528] width 450 height 35
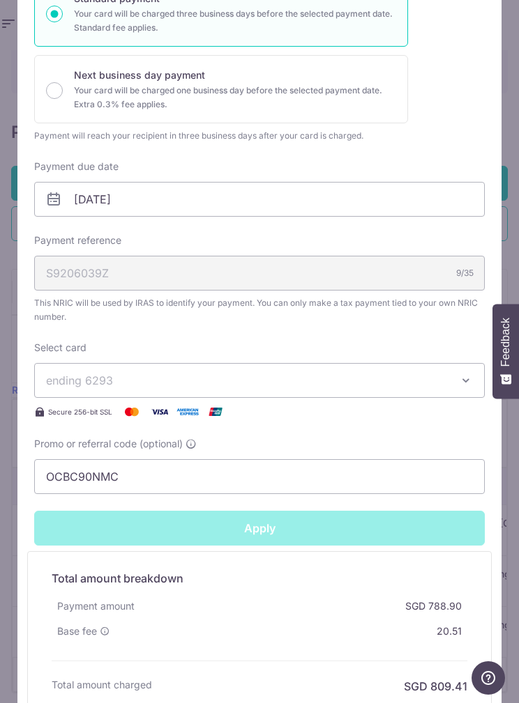
type input "Successfully Applied"
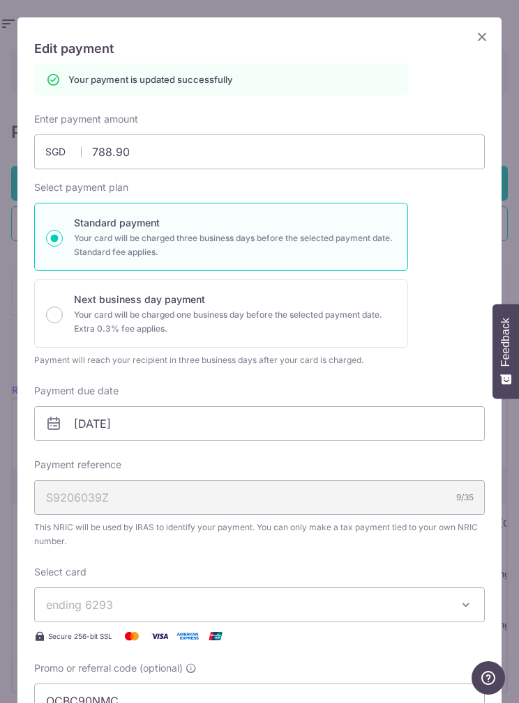
scroll to position [0, 0]
click at [480, 29] on icon "Close" at bounding box center [481, 36] width 17 height 17
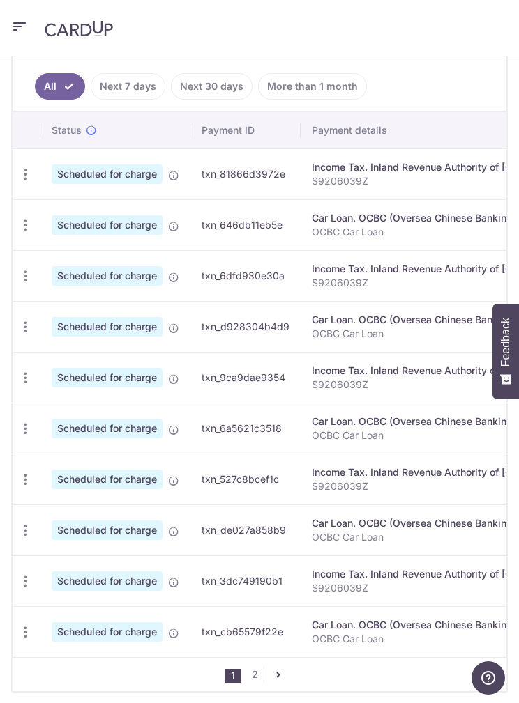
click at [286, 668] on link "pager" at bounding box center [278, 674] width 17 height 17
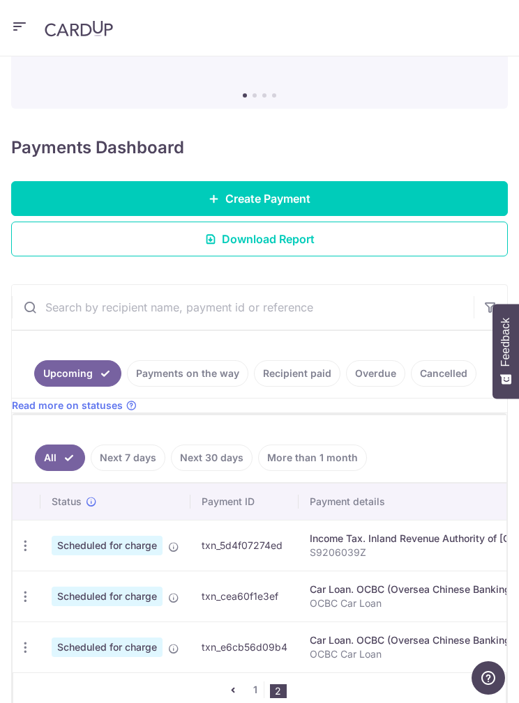
click at [13, 594] on div "Update payment Cancel payment" at bounding box center [26, 597] width 26 height 26
click at [23, 554] on icon "button" at bounding box center [25, 546] width 15 height 15
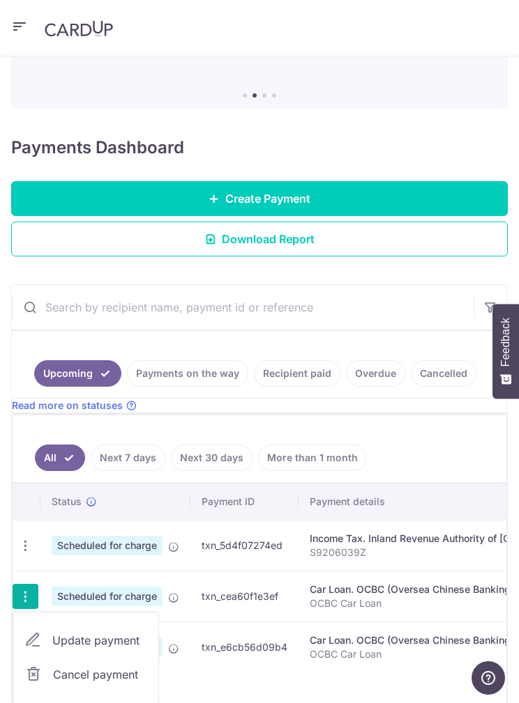
click at [55, 632] on span "Update payment" at bounding box center [99, 640] width 95 height 17
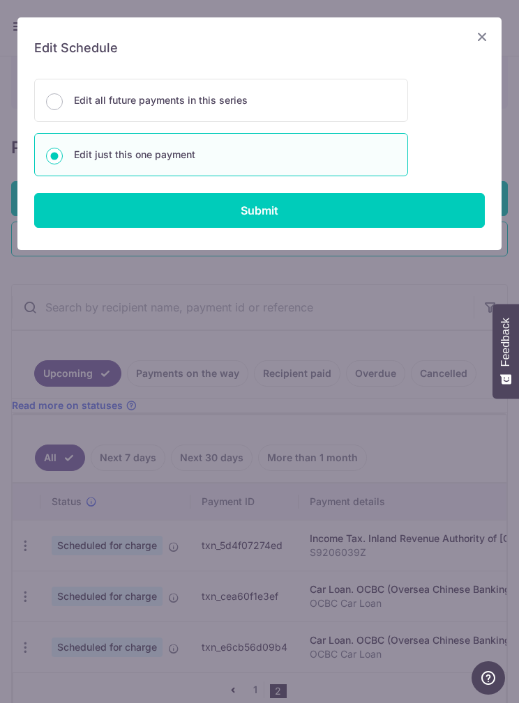
click at [112, 224] on input "Submit" at bounding box center [259, 210] width 450 height 35
radio input "true"
type input "837.53"
type input "[DATE]"
type input "OCBC Car Loan"
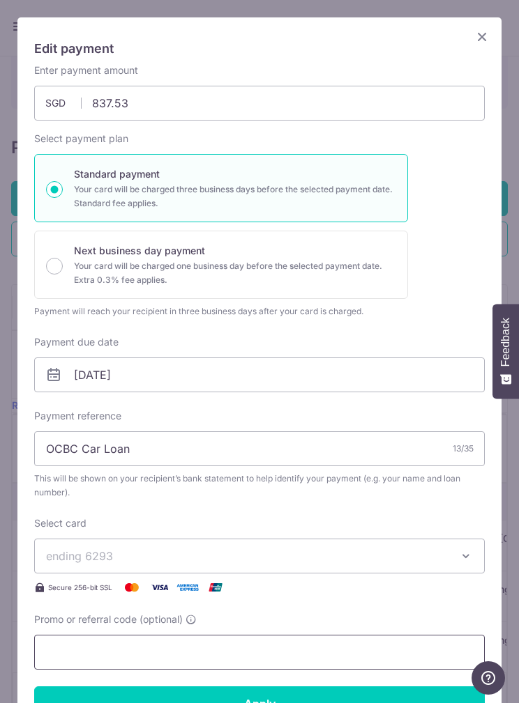
click at [66, 643] on input "Promo or referral code (optional)" at bounding box center [259, 652] width 450 height 35
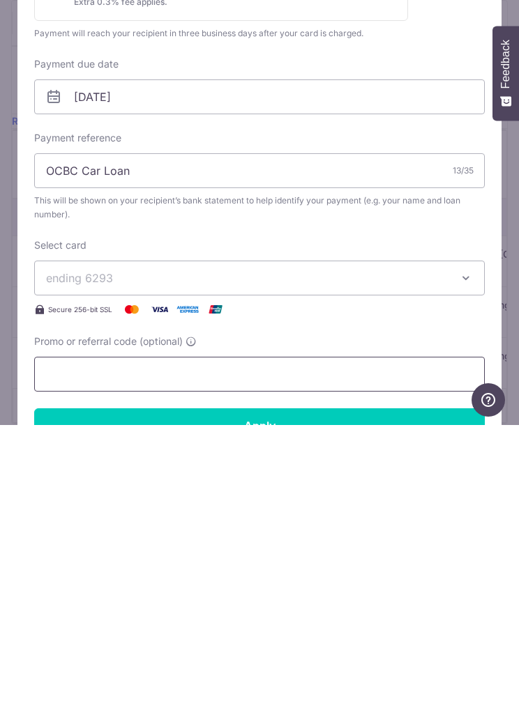
click at [56, 635] on input "Promo or referral code (optional)" at bounding box center [259, 652] width 450 height 35
paste input "OCBC90NMC"
type input "OCBC90NMC"
click at [50, 404] on form "By clicking apply, you will make changes to all payments to OCBC (Oversea Chine…" at bounding box center [259, 472] width 450 height 819
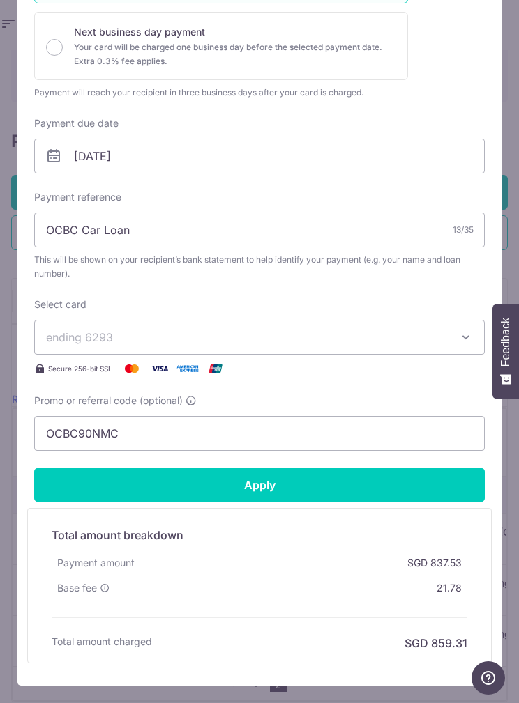
click at [438, 475] on input "Apply" at bounding box center [259, 485] width 450 height 35
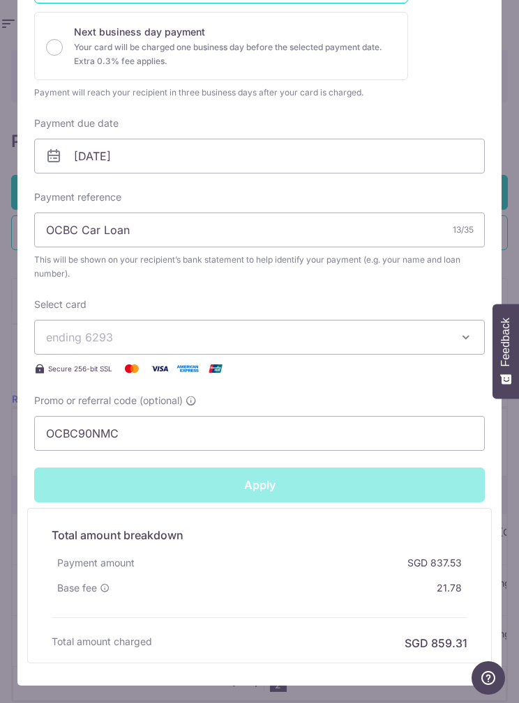
type input "Successfully Applied"
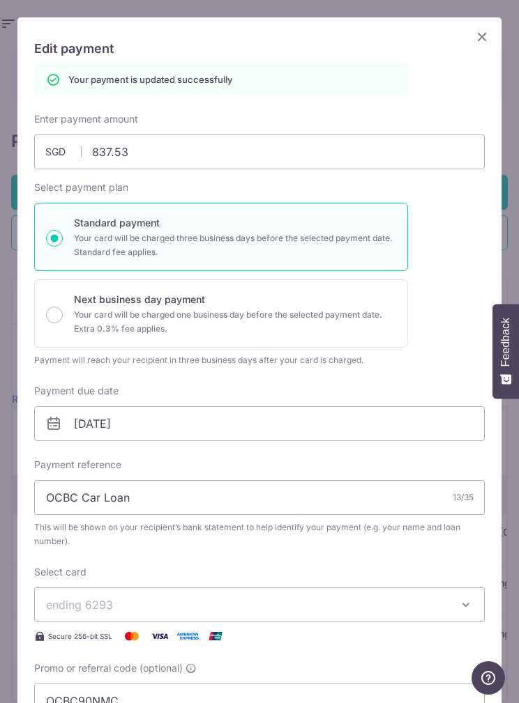
scroll to position [0, 0]
click at [478, 31] on icon "Close" at bounding box center [481, 36] width 17 height 17
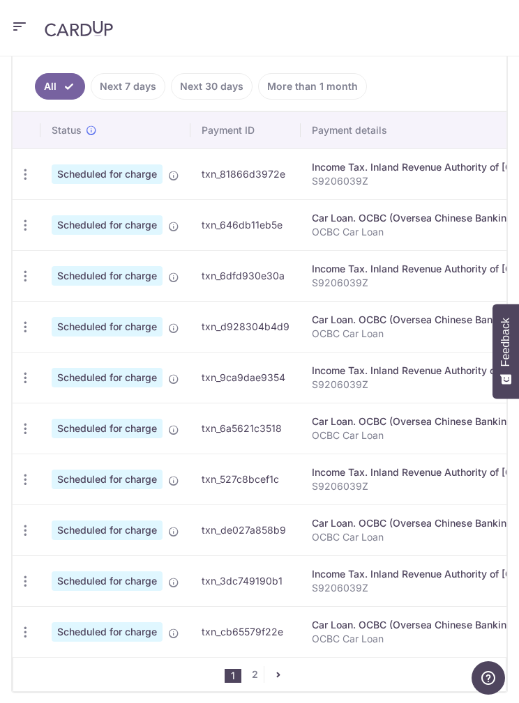
click at [282, 671] on icon "pager" at bounding box center [278, 674] width 11 height 11
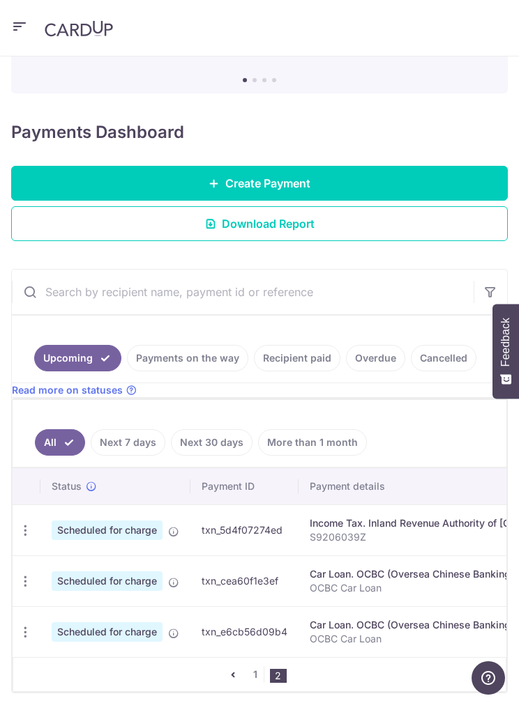
click at [25, 538] on icon "button" at bounding box center [25, 531] width 15 height 15
click at [48, 672] on link "Update payment" at bounding box center [85, 675] width 145 height 33
radio input "true"
type input "837.53"
type input "[DATE]"
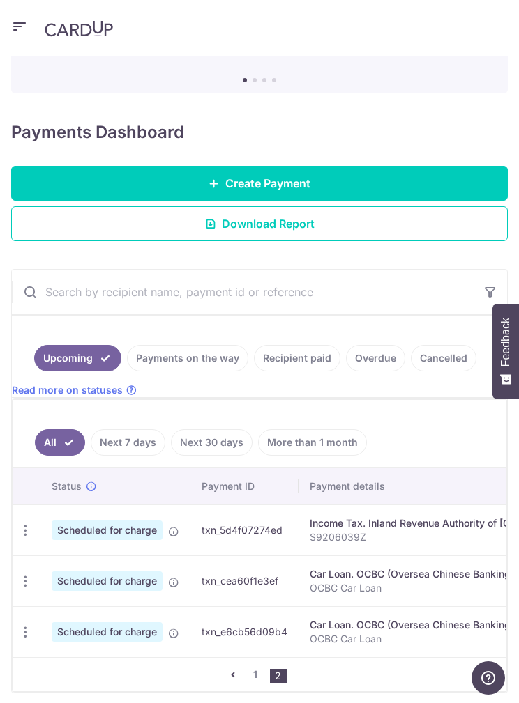
type input "OCBC Car Loan"
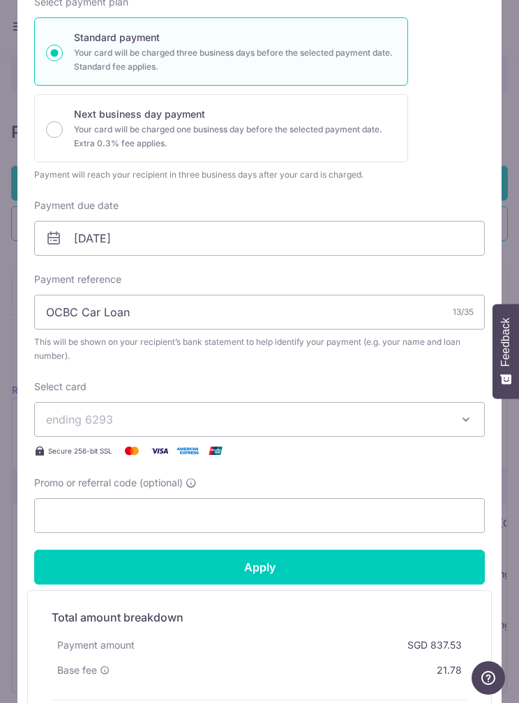
scroll to position [165, 0]
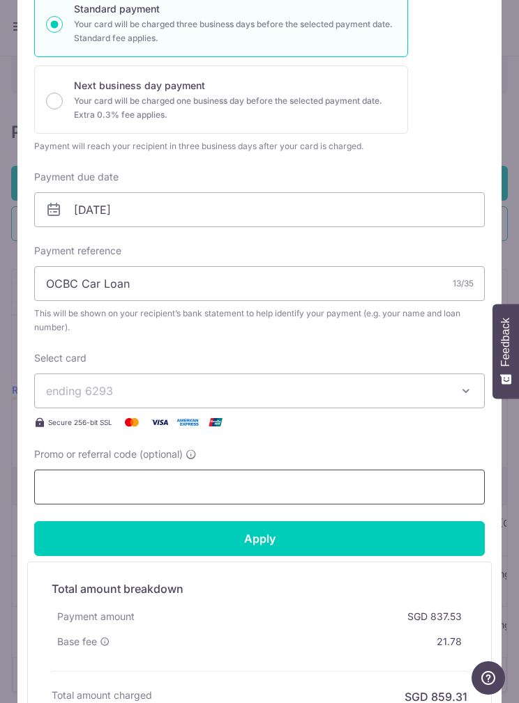
click at [366, 501] on input "Promo or referral code (optional)" at bounding box center [259, 487] width 450 height 35
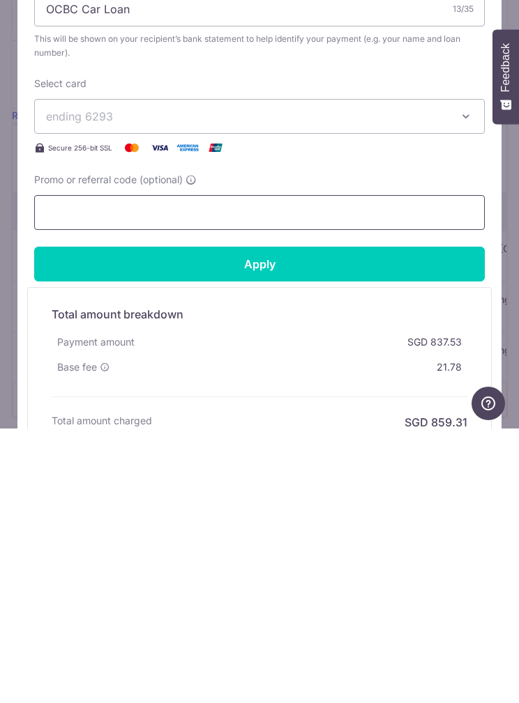
click at [72, 470] on input "Promo or referral code (optional)" at bounding box center [259, 487] width 450 height 35
paste input "OCBC90NMC"
type input "OCBC90NMC"
click at [63, 521] on input "Apply" at bounding box center [259, 538] width 450 height 35
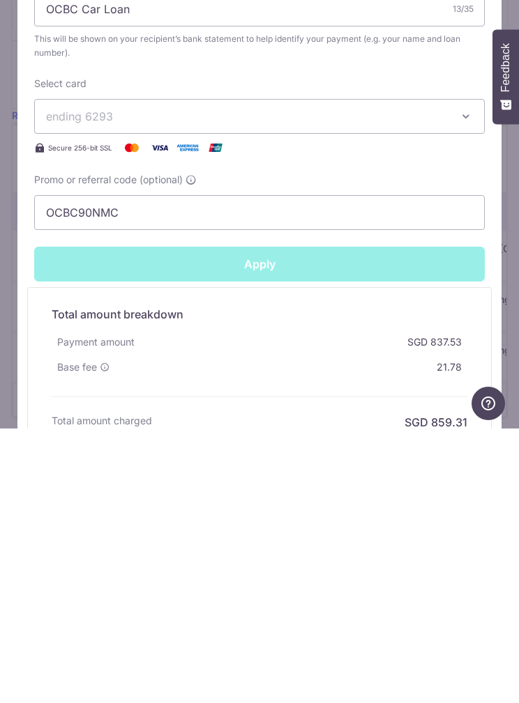
scroll to position [56, 0]
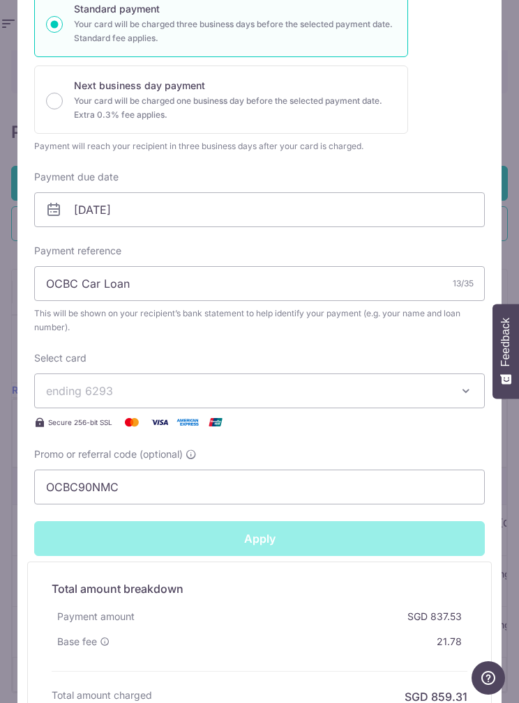
type input "Successfully Applied"
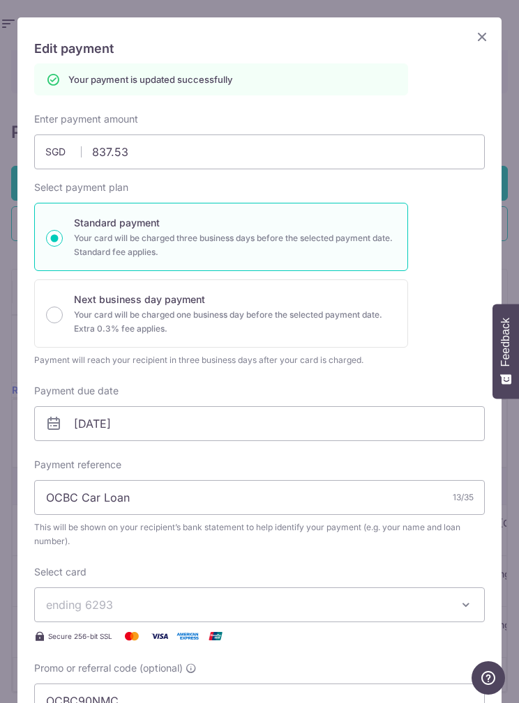
scroll to position [0, 0]
click at [477, 35] on icon "Close" at bounding box center [481, 36] width 17 height 17
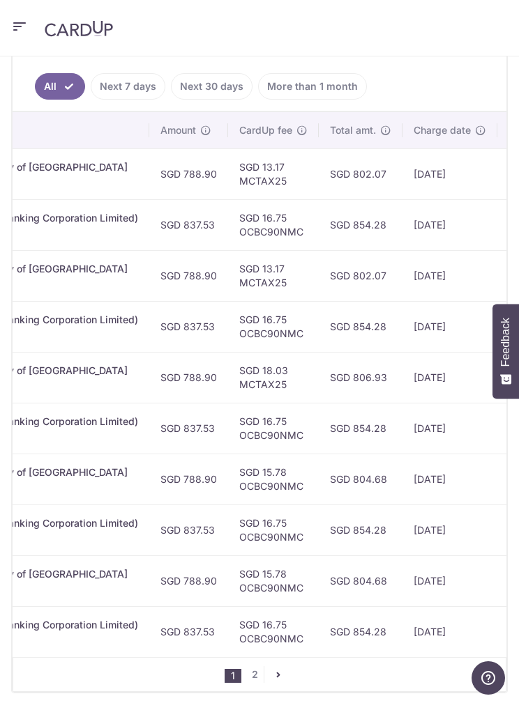
scroll to position [0, 493]
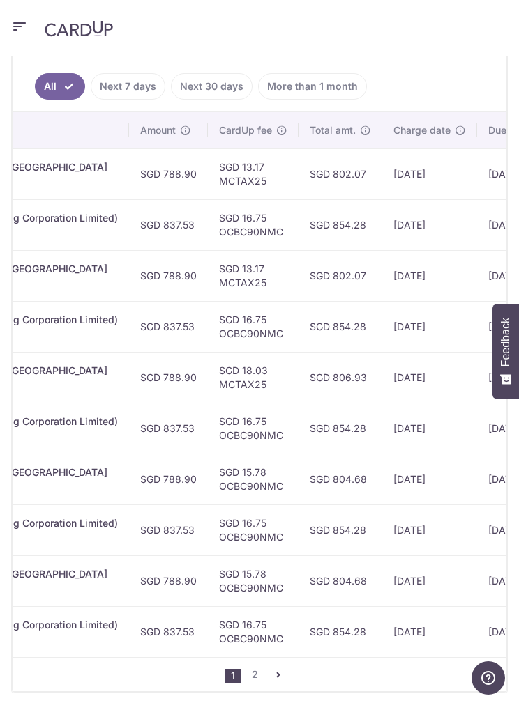
click at [280, 672] on icon "pager" at bounding box center [278, 674] width 11 height 11
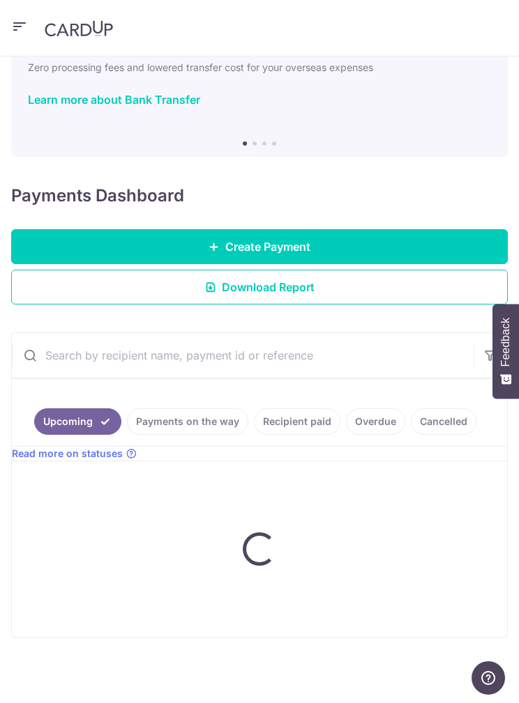
scroll to position [28, 0]
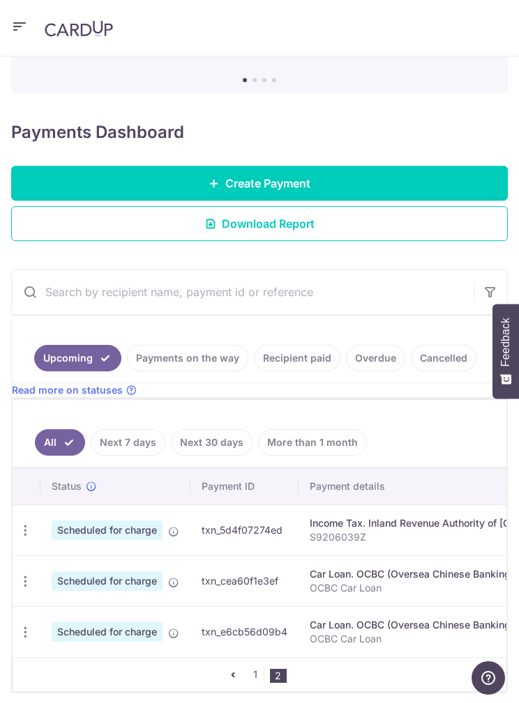
click at [247, 671] on link "1" at bounding box center [255, 674] width 17 height 17
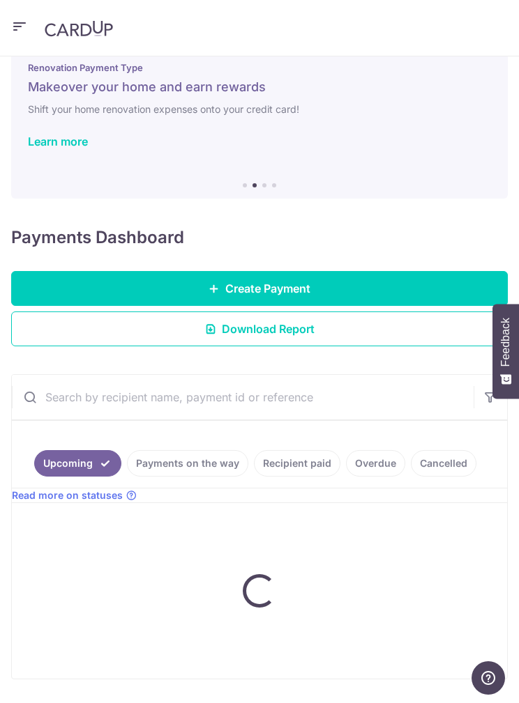
click at [518, 357] on button "Feedback" at bounding box center [505, 351] width 26 height 95
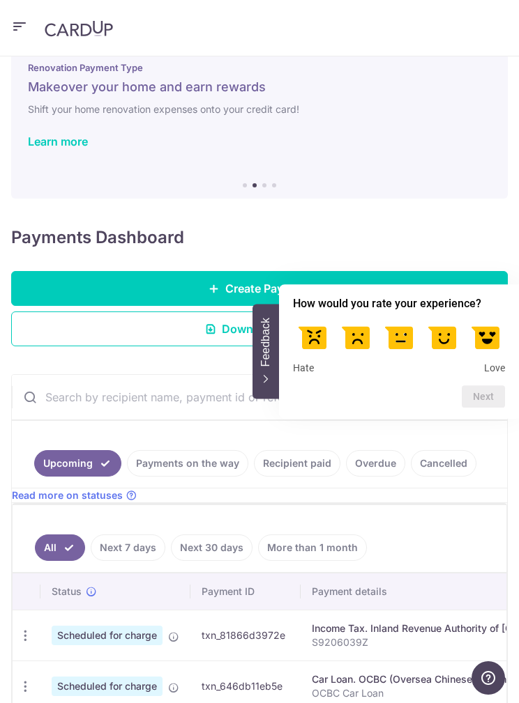
click at [456, 141] on div "Learn more" at bounding box center [259, 142] width 463 height 14
click at [422, 146] on div "Learn more" at bounding box center [259, 142] width 463 height 14
